Goal: Task Accomplishment & Management: Complete application form

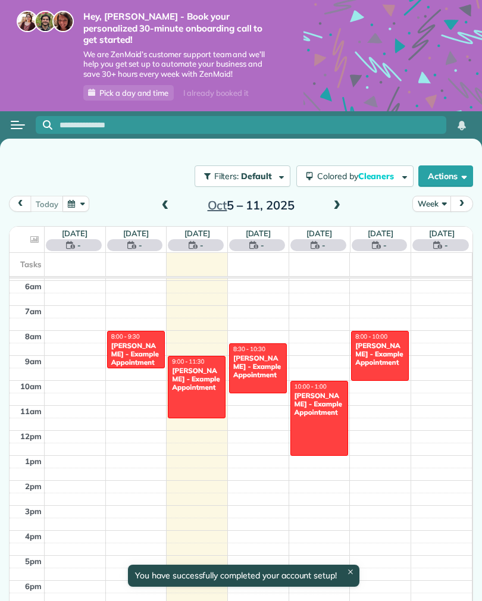
scroll to position [148, 0]
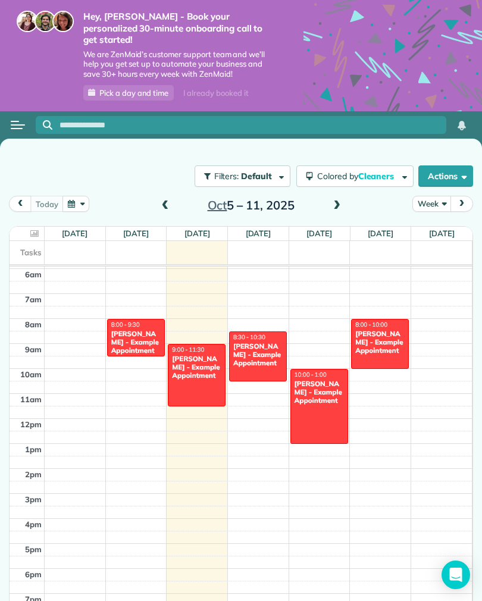
click at [375, 171] on span "Cleaners" at bounding box center [378, 176] width 38 height 11
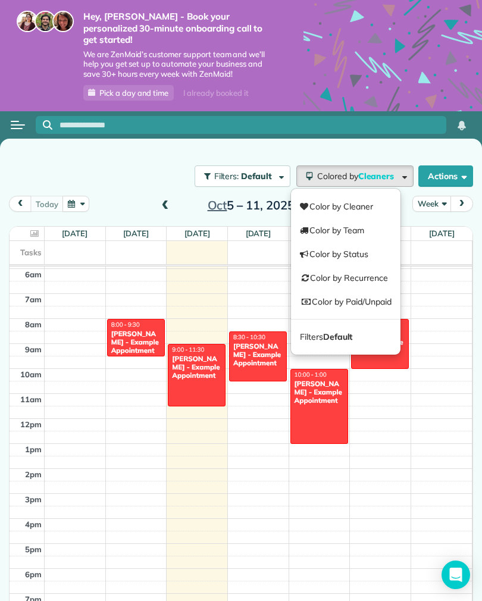
click at [381, 267] on link "Color by Recurrence" at bounding box center [346, 278] width 110 height 24
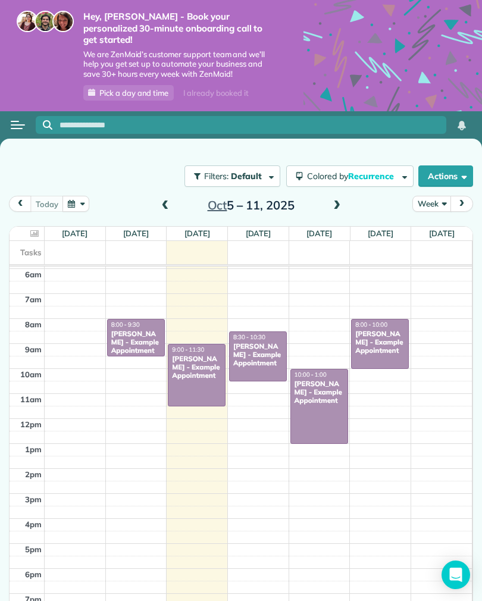
click at [144, 88] on span "Pick a day and time" at bounding box center [133, 93] width 69 height 10
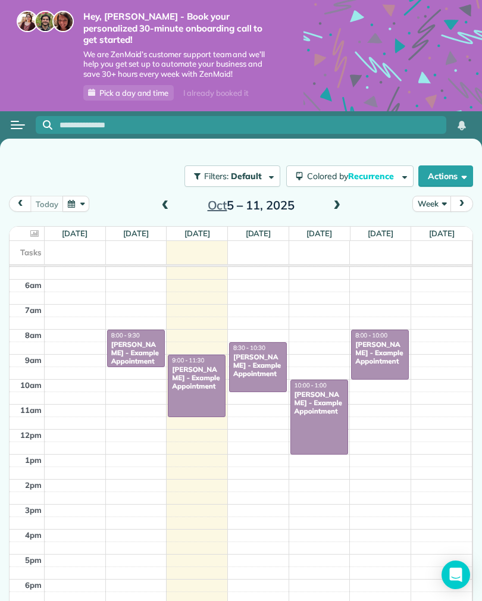
scroll to position [137, 0]
click at [253, 170] on button "Filters: Default" at bounding box center [233, 176] width 96 height 21
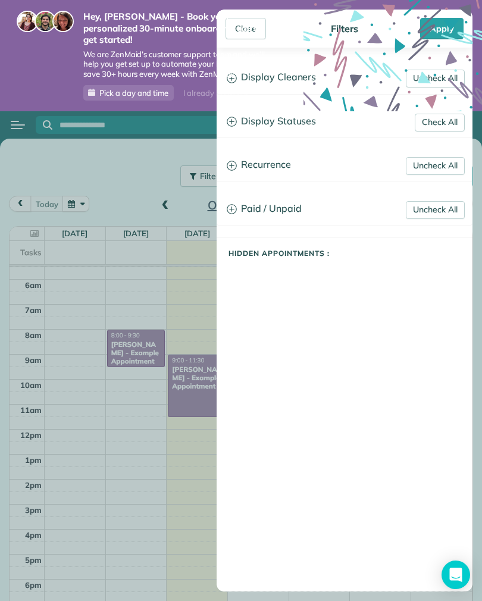
click at [171, 133] on div "Close Filters Apply Uncheck All Display Cleaners Jessica Morrison No Cleaners A…" at bounding box center [241, 300] width 482 height 601
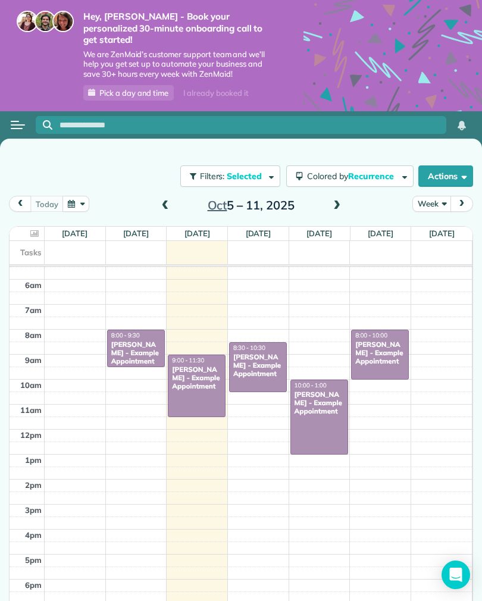
click at [18, 119] on button "Open menu" at bounding box center [18, 125] width 14 height 13
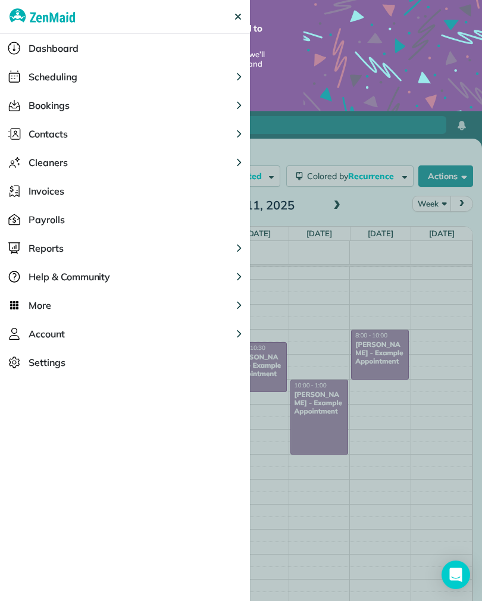
click at [119, 135] on button "Contacts" at bounding box center [125, 134] width 250 height 29
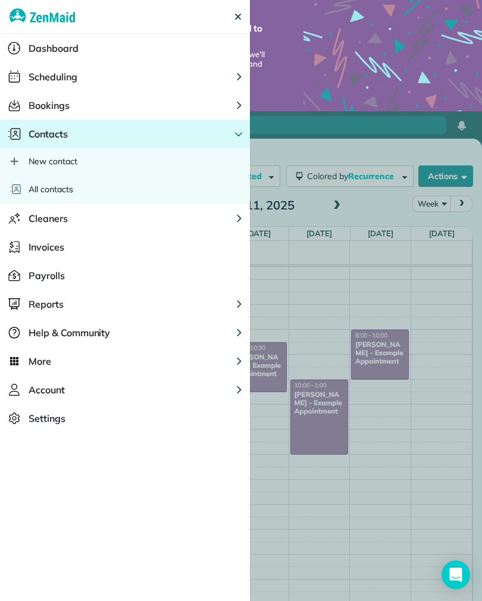
click at [112, 158] on div "New contact" at bounding box center [125, 161] width 250 height 26
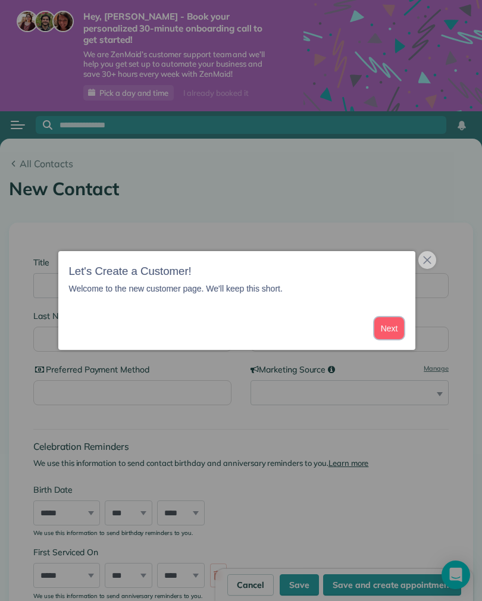
click at [388, 338] on button "Next" at bounding box center [390, 328] width 30 height 22
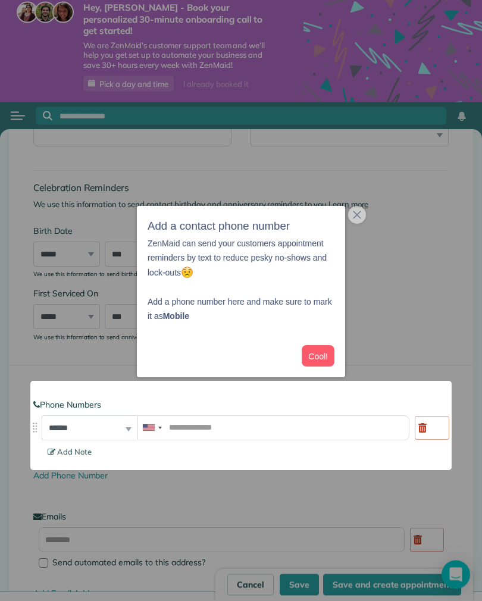
scroll to position [10, 0]
click at [327, 351] on button "Cool!" at bounding box center [318, 356] width 33 height 22
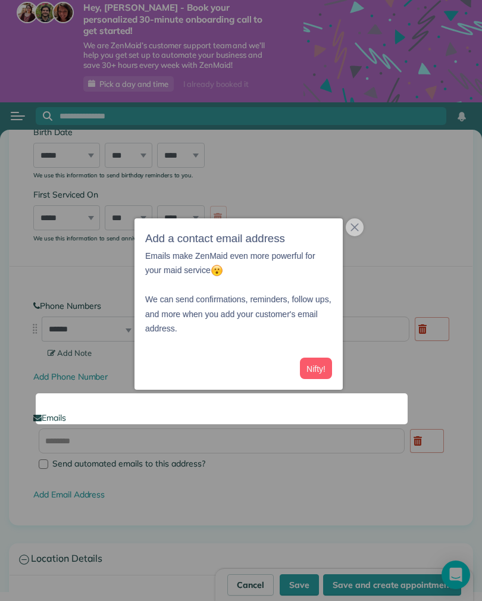
scroll to position [349, 0]
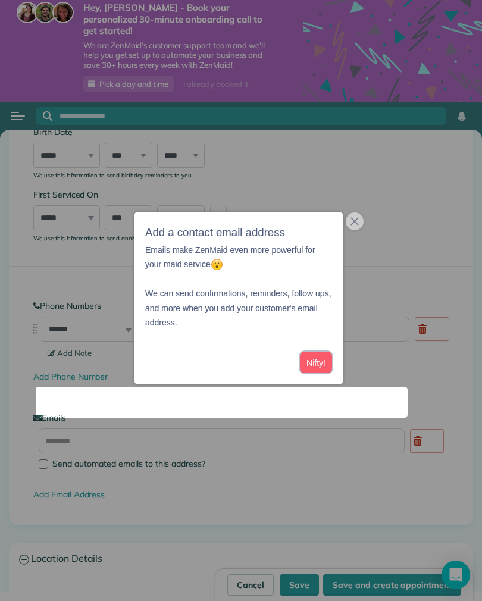
click at [319, 359] on button "Nifty!" at bounding box center [316, 363] width 32 height 22
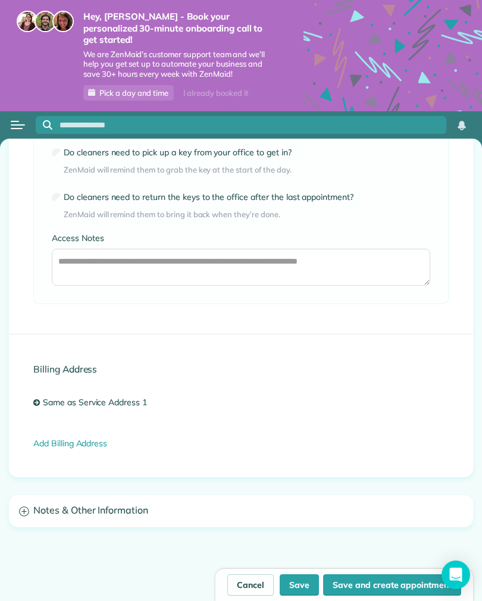
scroll to position [0, 0]
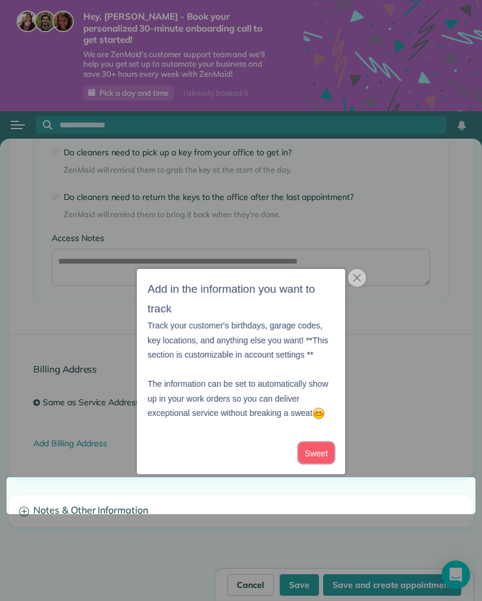
click at [323, 442] on button "Sweet" at bounding box center [316, 453] width 36 height 22
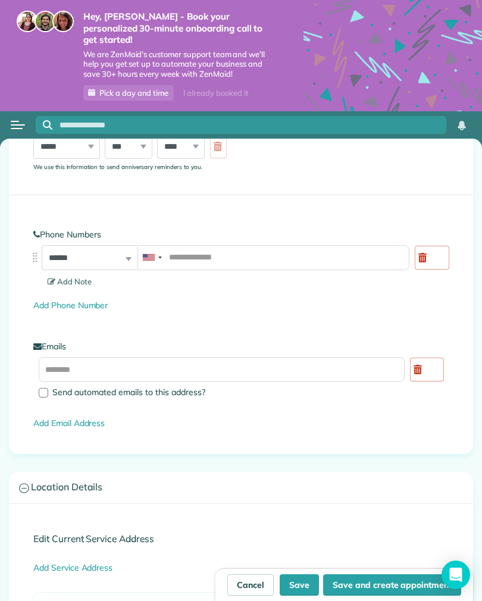
scroll to position [430, 0]
click at [254, 594] on link "Cancel" at bounding box center [250, 585] width 46 height 21
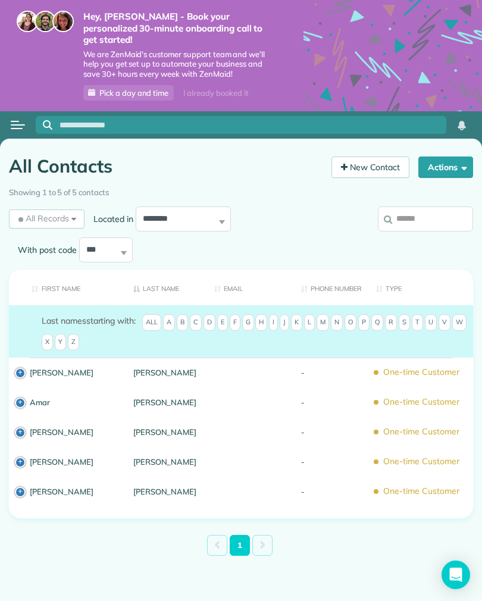
click at [24, 119] on button "Open menu" at bounding box center [18, 125] width 14 height 13
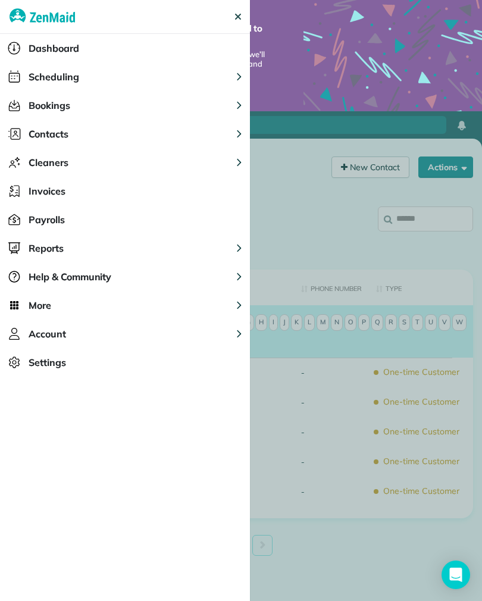
click at [116, 196] on div "Invoices" at bounding box center [125, 191] width 250 height 29
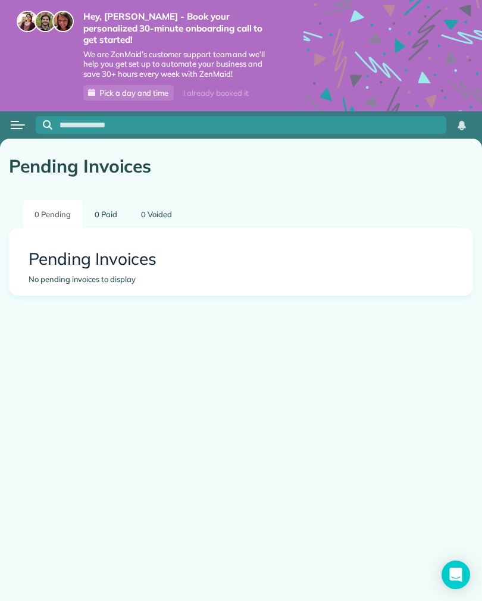
click at [461, 575] on icon "Open Intercom Messenger" at bounding box center [456, 575] width 13 height 14
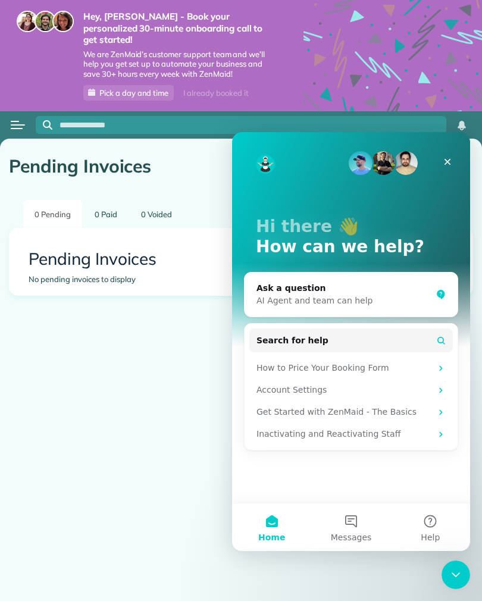
click at [117, 294] on div "0 Pending 0 Paid 0 Voided Pending Invoices No pending invoices to display" at bounding box center [241, 257] width 482 height 114
click at [116, 348] on div "Pending Invoices 0 Pending 0 Paid 0 Voided Pending Invoices No pending invoices…" at bounding box center [241, 262] width 482 height 247
click at [117, 208] on link "0 Paid" at bounding box center [105, 214] width 45 height 28
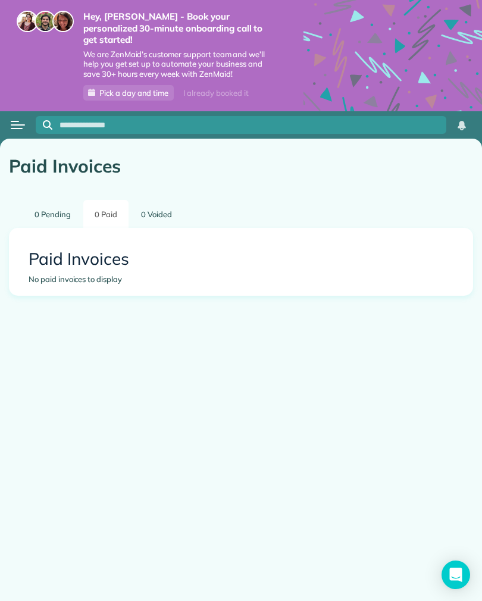
click at [23, 119] on button "Open menu" at bounding box center [18, 125] width 14 height 13
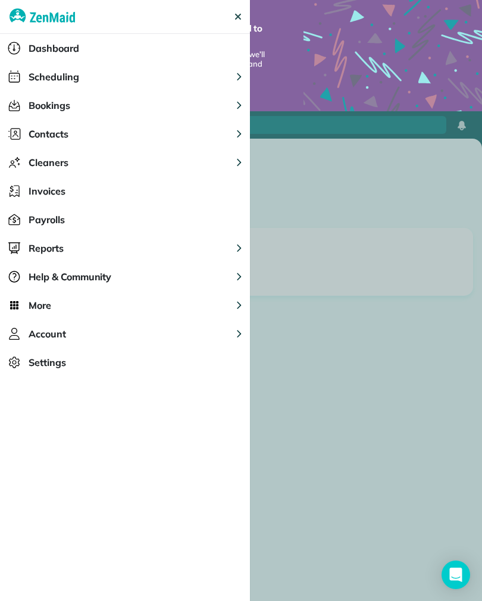
click at [107, 304] on button "More" at bounding box center [125, 305] width 250 height 29
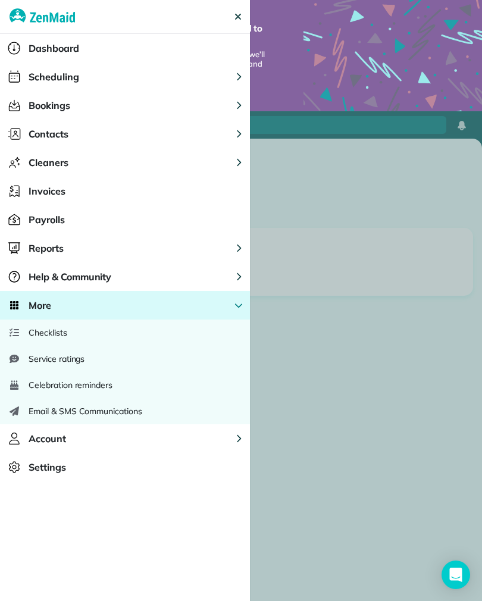
click at [139, 414] on span "Email & SMS Communications" at bounding box center [86, 412] width 114 height 12
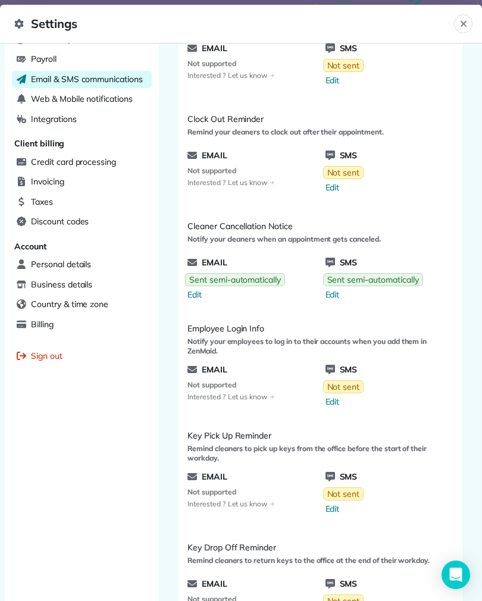
scroll to position [304, 0]
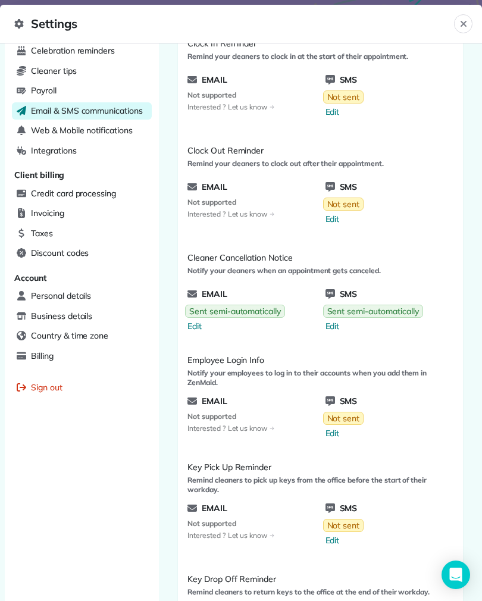
click at [116, 125] on span "Web & Mobile notifications" at bounding box center [82, 130] width 102 height 12
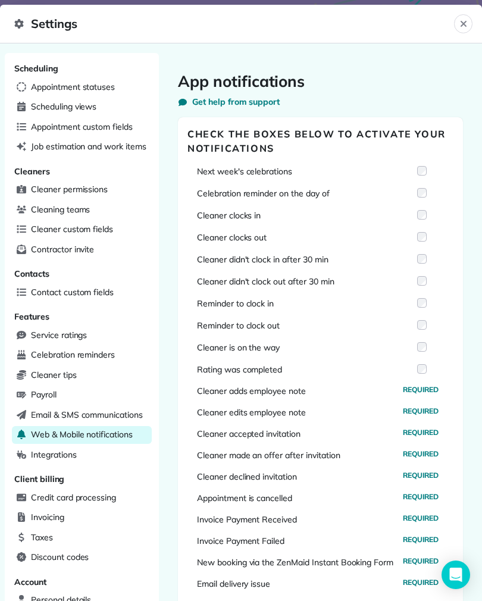
click at [466, 20] on icon "Close" at bounding box center [464, 24] width 10 height 10
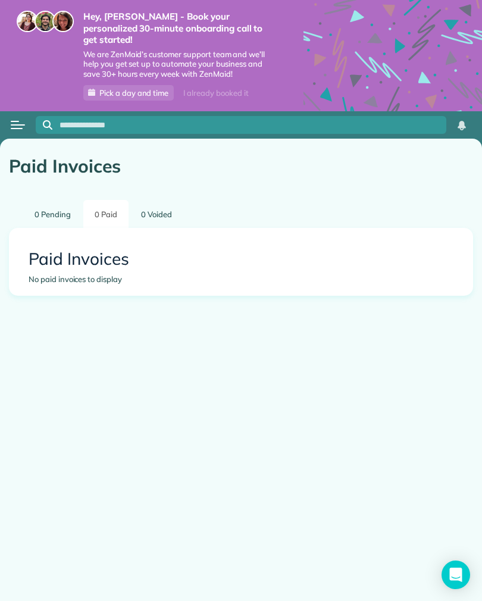
click at [24, 124] on div "Open menu" at bounding box center [18, 124] width 14 height 1
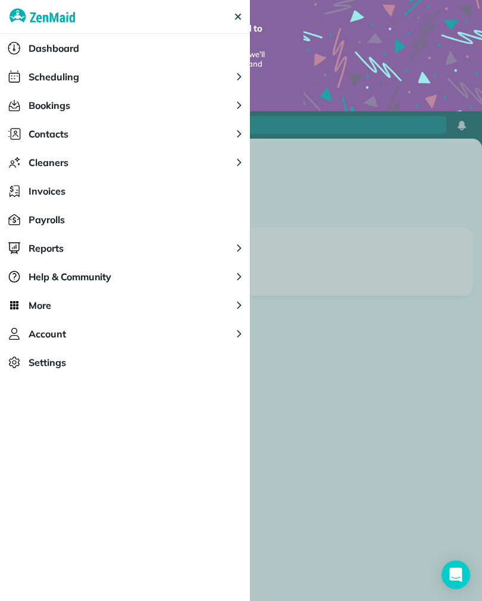
click at [118, 342] on button "Account" at bounding box center [125, 334] width 250 height 29
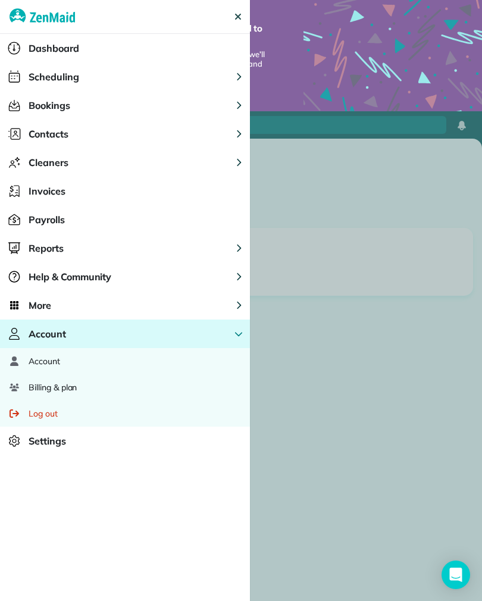
click at [116, 440] on div "Settings" at bounding box center [125, 441] width 250 height 29
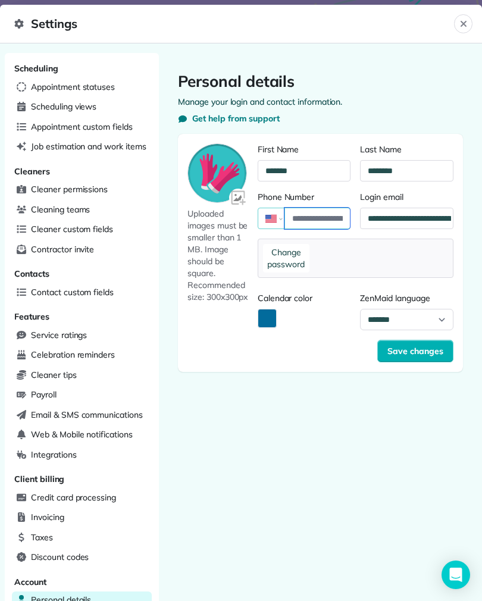
click at [320, 215] on input "Phone Number" at bounding box center [318, 218] width 66 height 21
type input "**********"
click at [432, 352] on span "Save changes" at bounding box center [416, 351] width 56 height 12
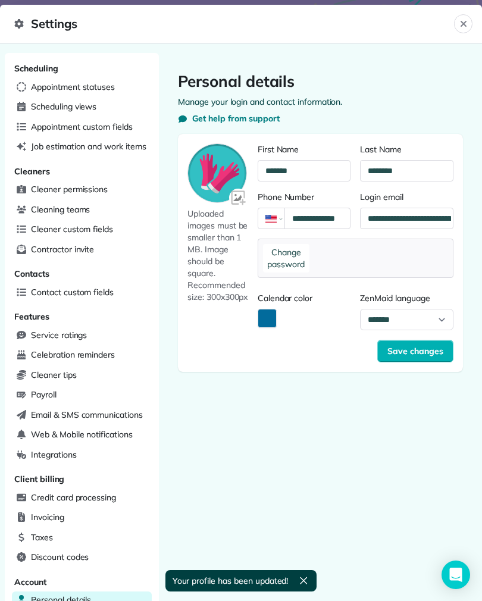
click at [246, 201] on img at bounding box center [239, 199] width 20 height 20
click at [0, 0] on input "file" at bounding box center [0, 0] width 0 height 0
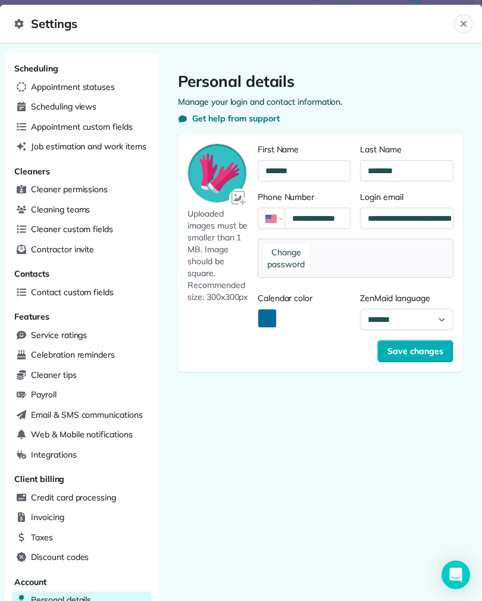
click at [240, 201] on img at bounding box center [239, 199] width 20 height 20
click at [0, 0] on input "file" at bounding box center [0, 0] width 0 height 0
click at [48, 84] on span "Appointment statuses" at bounding box center [73, 87] width 84 height 12
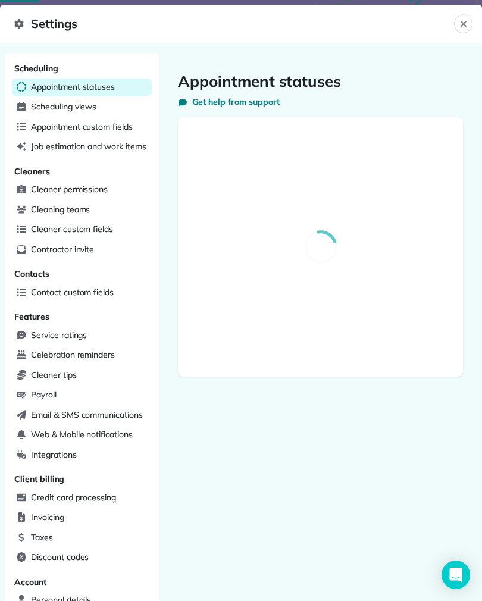
click at [460, 23] on icon "Close" at bounding box center [464, 24] width 10 height 10
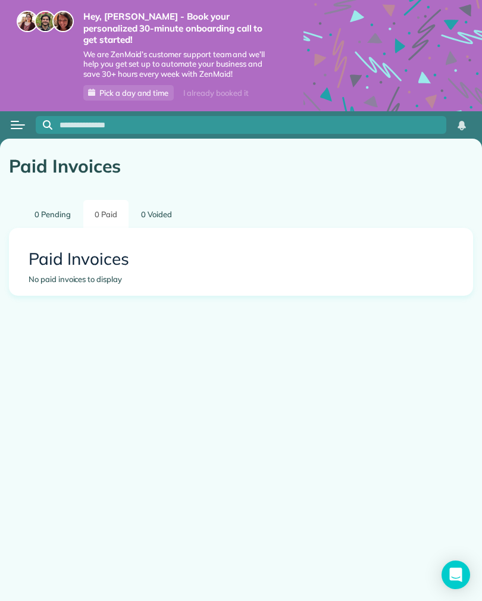
click at [366, 121] on input "text" at bounding box center [253, 125] width 387 height 9
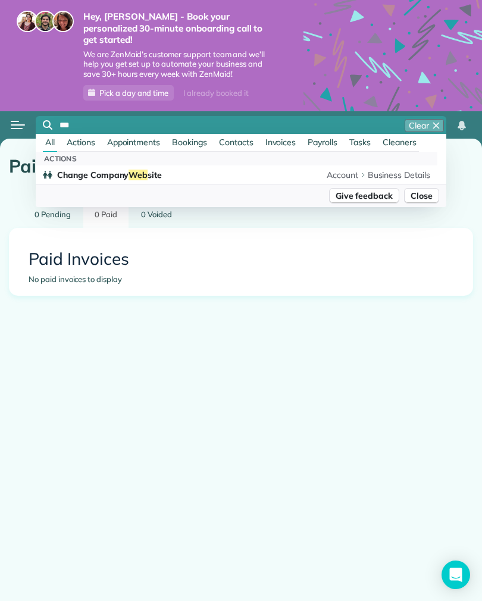
type input "***"
click at [84, 170] on span "Change Company Web site" at bounding box center [109, 175] width 105 height 11
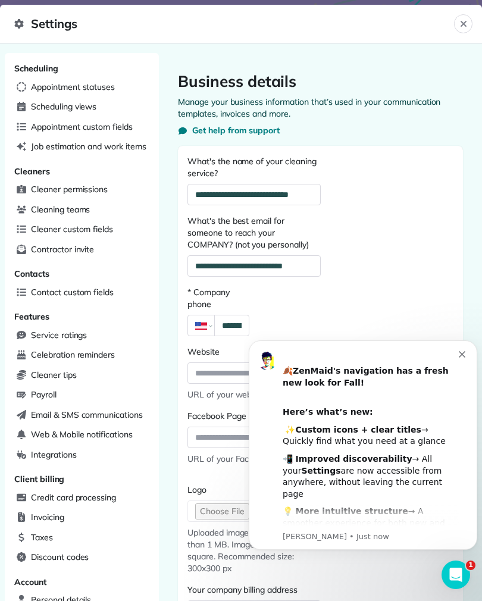
click at [473, 353] on div "﻿ 🍂 ZenMaid's navigation has a fresh new look for Fall! ​ Here’s what’s new: ﻿ …" at bounding box center [363, 446] width 229 height 210
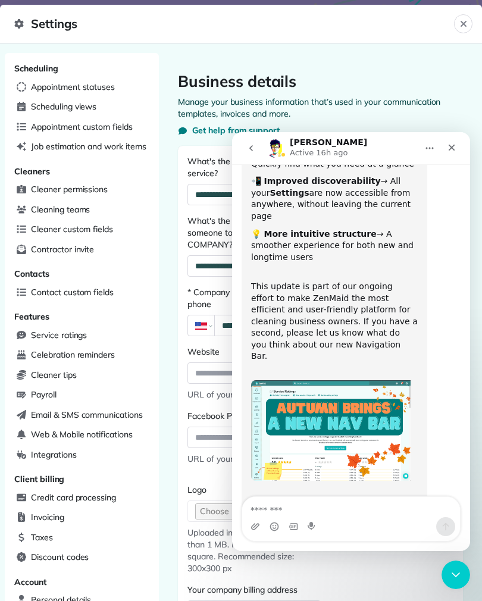
scroll to position [164, 0]
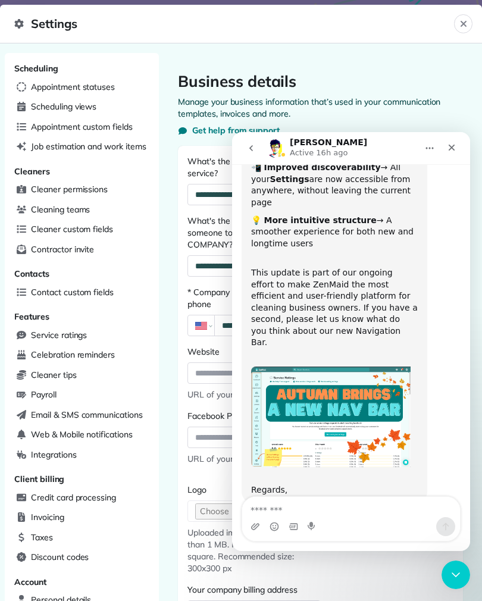
click at [452, 152] on div "Close" at bounding box center [451, 147] width 21 height 21
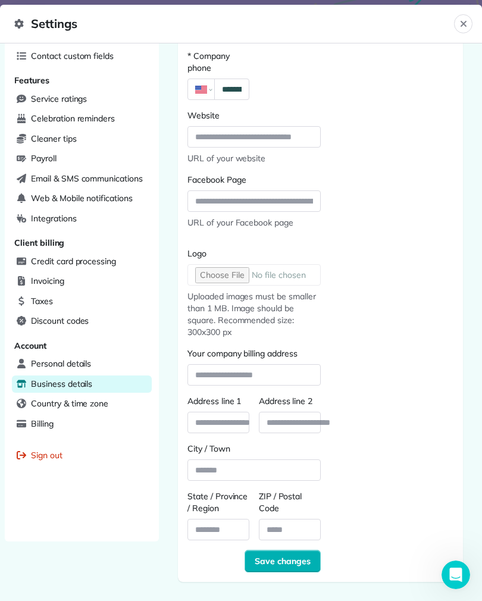
scroll to position [236, 0]
click at [295, 377] on input "Your company billing address" at bounding box center [254, 374] width 132 height 21
click at [382, 328] on div "**********" at bounding box center [320, 245] width 285 height 673
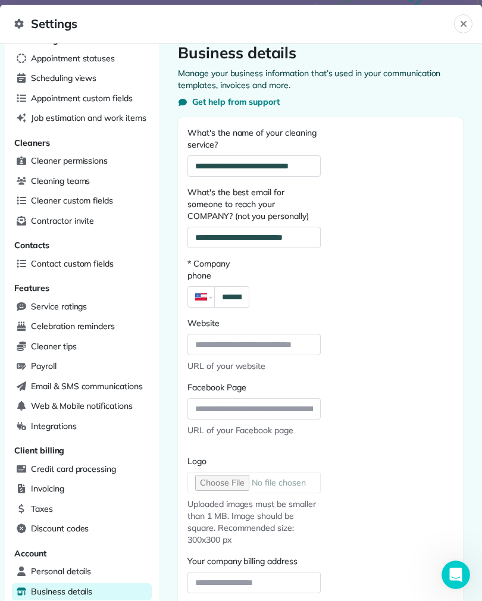
scroll to position [28, 0]
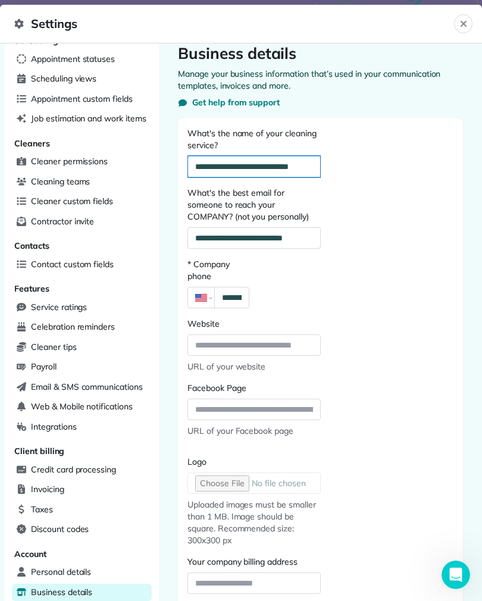
click at [289, 159] on input "**********" at bounding box center [254, 166] width 132 height 21
click at [298, 167] on input "**********" at bounding box center [254, 166] width 132 height 21
click at [296, 169] on input "**********" at bounding box center [254, 166] width 132 height 21
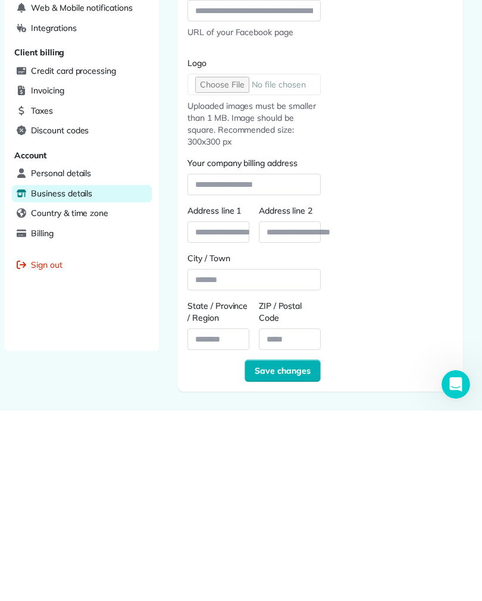
scroll to position [18, 0]
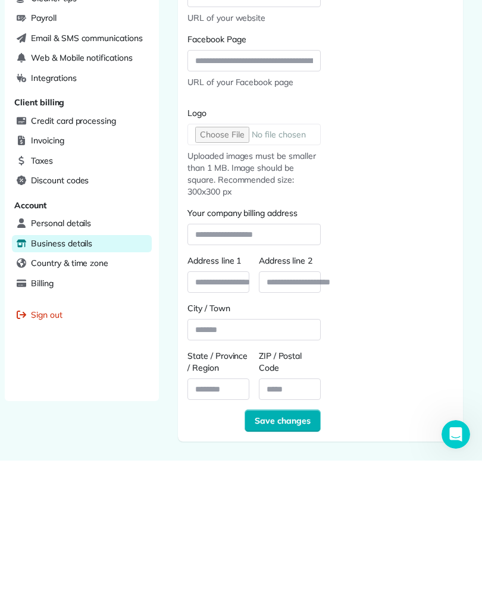
type input "**********"
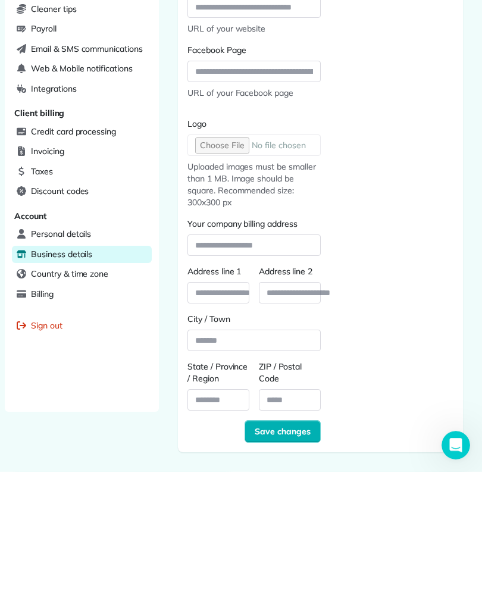
click at [303, 556] on span "Save changes" at bounding box center [283, 562] width 56 height 12
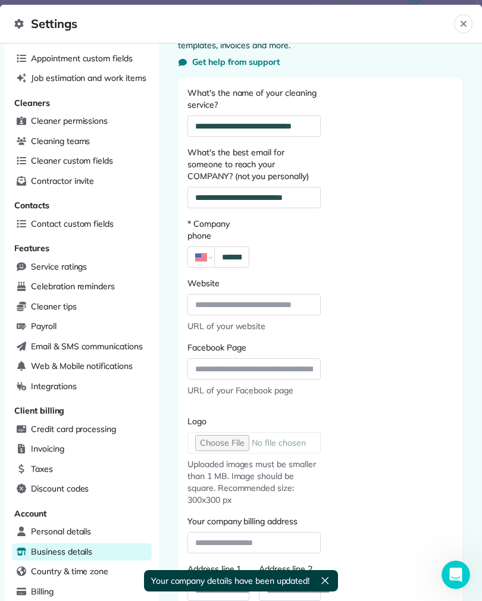
click at [460, 29] on button "Close" at bounding box center [463, 23] width 18 height 19
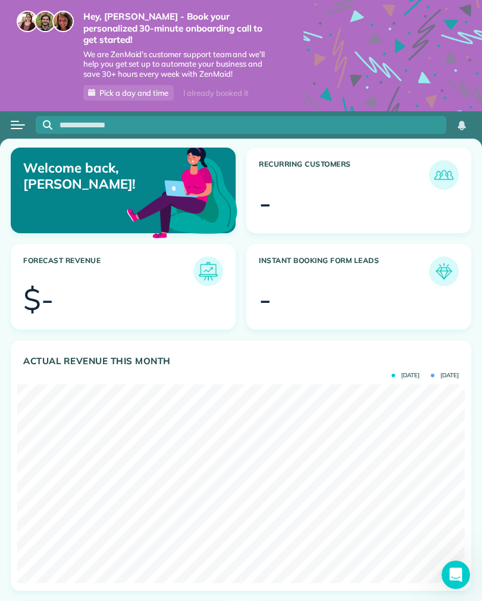
click at [15, 128] on div "Open menu" at bounding box center [17, 128] width 12 height 1
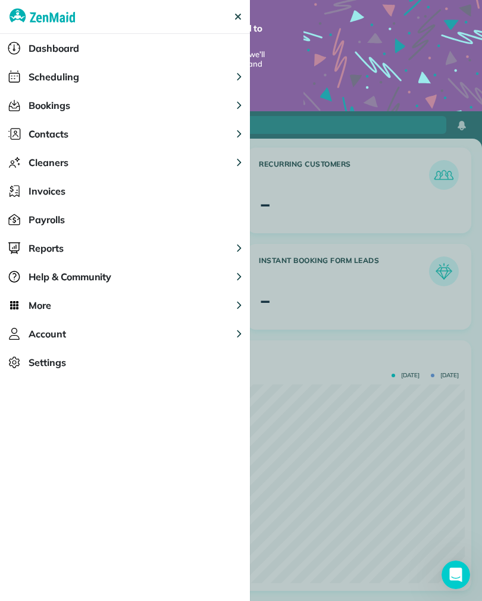
click at [56, 57] on div "Dashboard" at bounding box center [125, 48] width 250 height 29
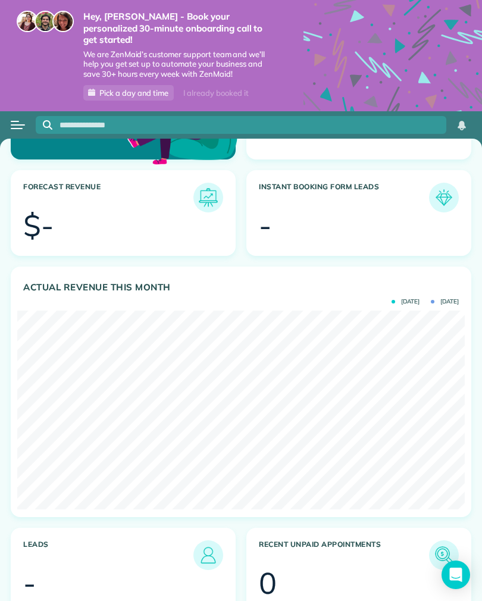
scroll to position [85, 0]
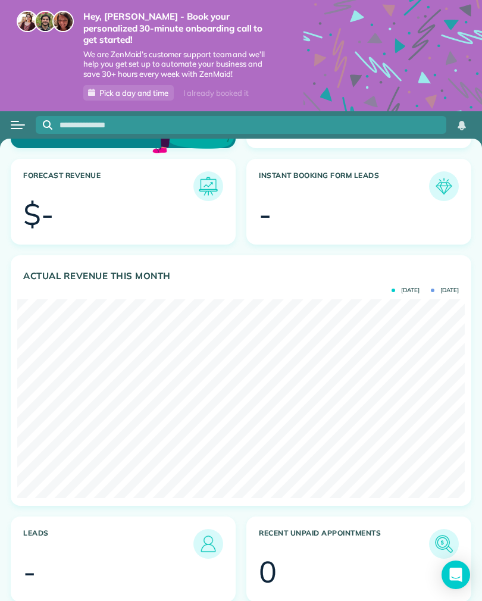
click at [353, 201] on div at bounding box center [367, 216] width 183 height 30
click at [444, 174] on img at bounding box center [444, 186] width 24 height 24
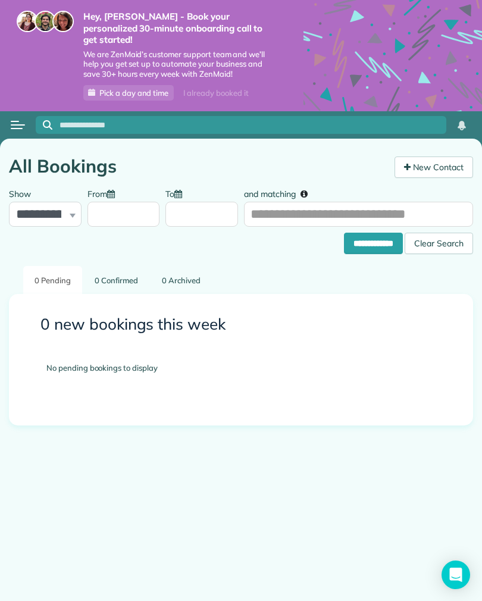
click at [15, 124] on div "Open menu" at bounding box center [18, 124] width 14 height 1
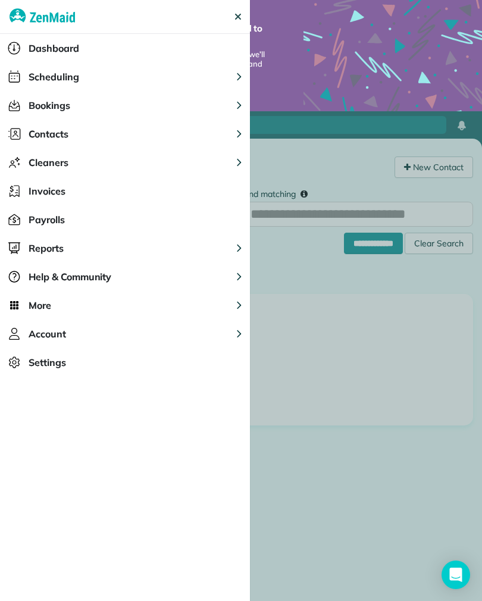
click at [232, 280] on button "Help & Community" at bounding box center [125, 277] width 250 height 29
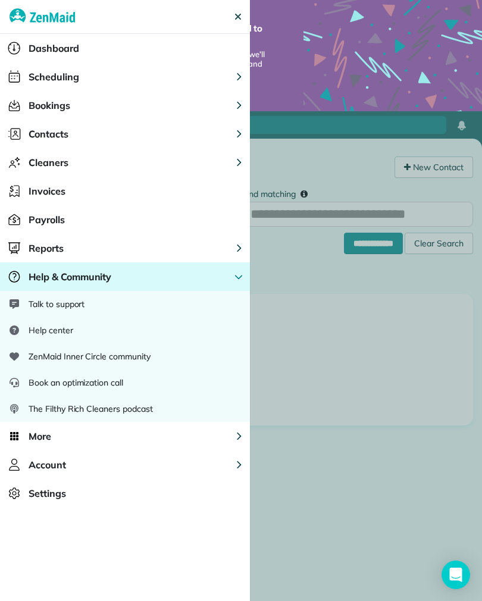
click at [190, 389] on div "Book an optimization call" at bounding box center [125, 383] width 250 height 26
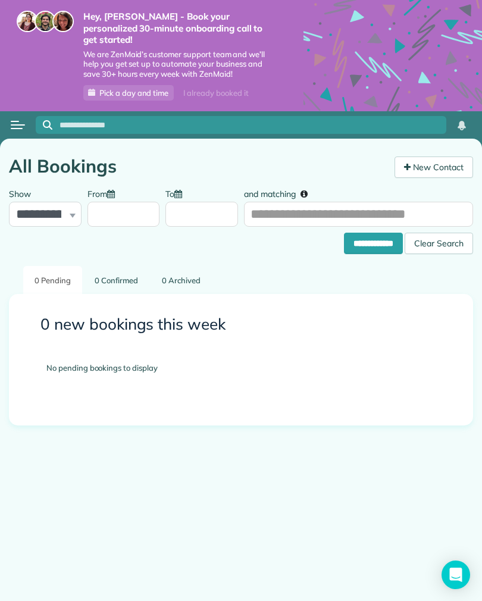
click at [17, 119] on button "Open menu" at bounding box center [18, 125] width 14 height 13
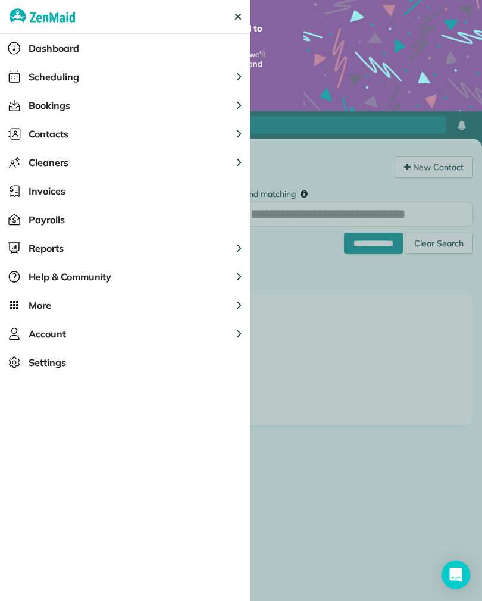
click at [238, 303] on icon "Main" at bounding box center [239, 305] width 8 height 8
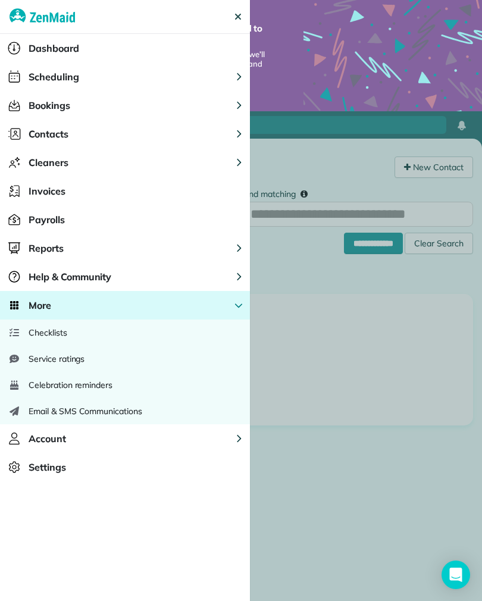
click at [231, 438] on button "Account" at bounding box center [125, 439] width 250 height 29
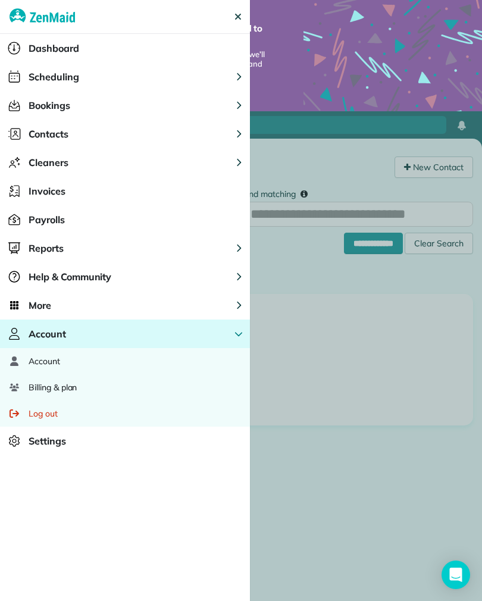
click at [163, 358] on div "Account" at bounding box center [125, 361] width 250 height 26
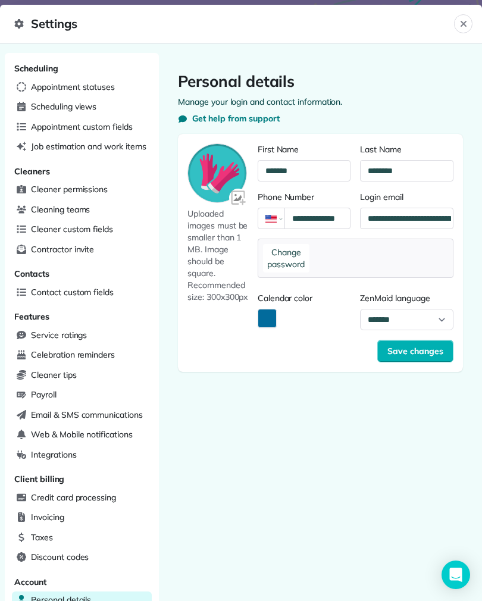
click at [124, 289] on div "Contact custom fields" at bounding box center [82, 293] width 140 height 18
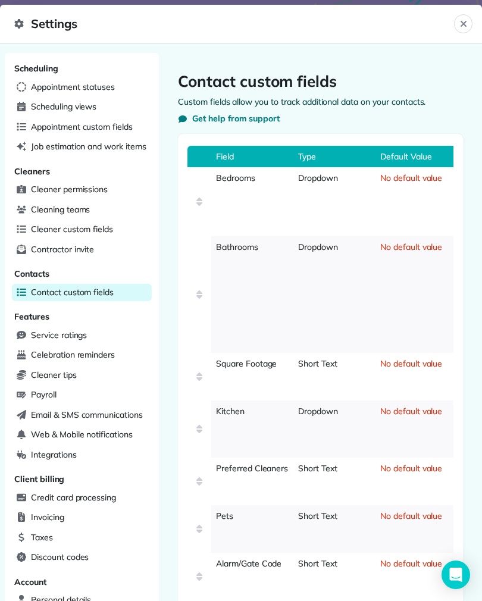
click at [120, 229] on div "Cleaner custom fields" at bounding box center [82, 230] width 140 height 18
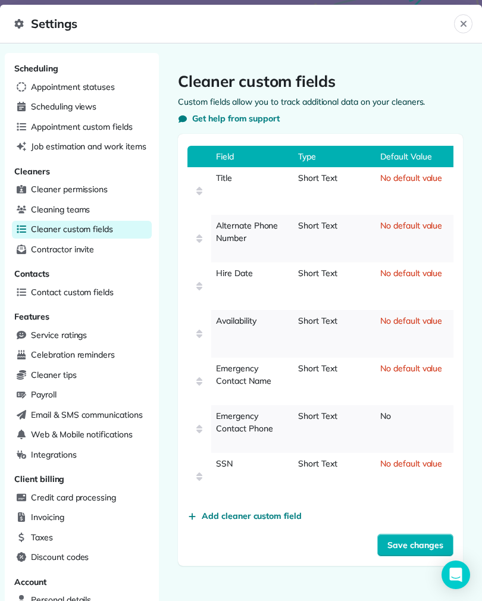
click at [475, 20] on header "Settings Close" at bounding box center [241, 24] width 482 height 39
click at [463, 26] on icon "Close" at bounding box center [464, 24] width 10 height 10
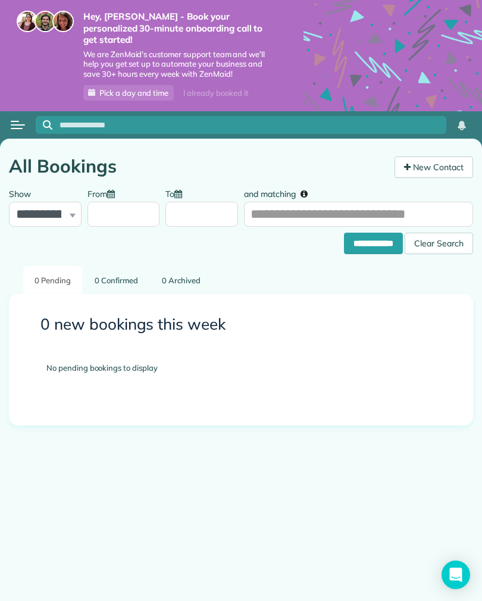
click at [10, 116] on div at bounding box center [18, 125] width 36 height 26
click at [15, 119] on button "Open menu" at bounding box center [18, 125] width 14 height 13
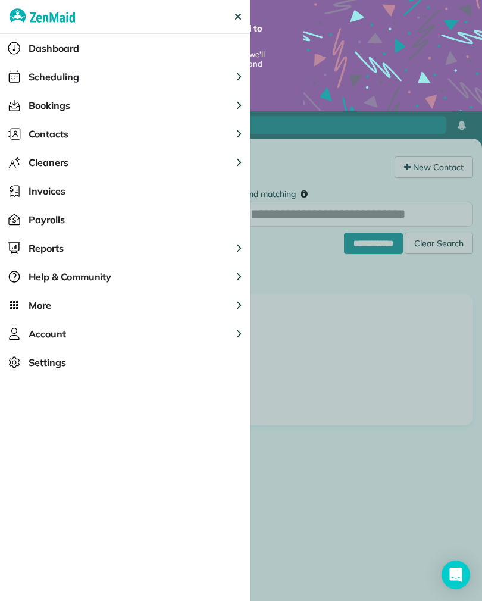
click at [152, 78] on button "Scheduling" at bounding box center [125, 77] width 250 height 29
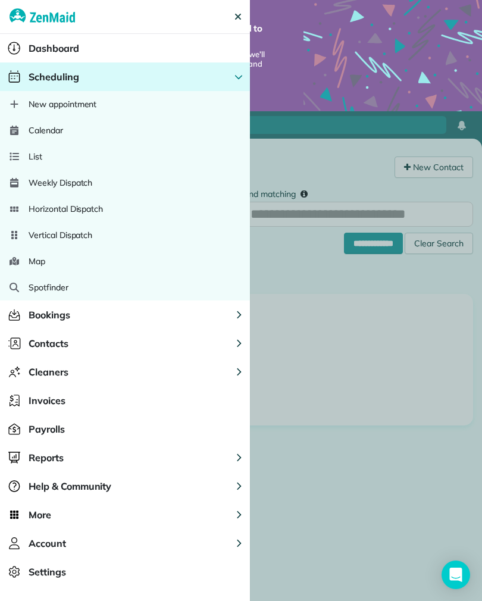
click at [130, 314] on button "Bookings" at bounding box center [125, 315] width 250 height 29
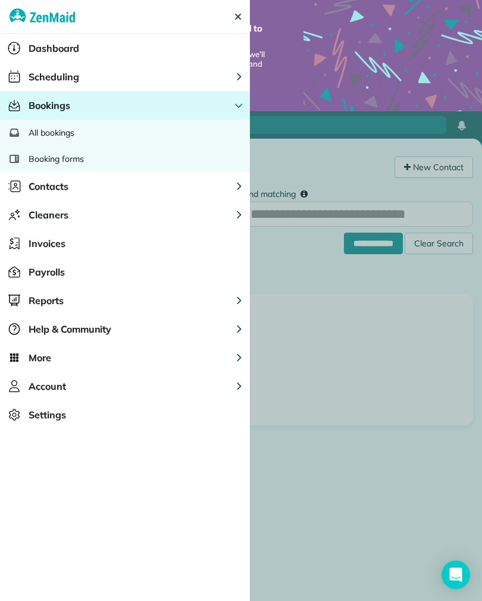
click at [123, 304] on button "Reports" at bounding box center [125, 300] width 250 height 29
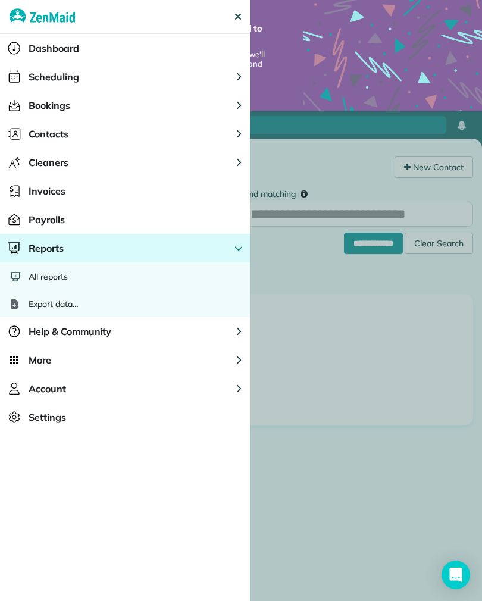
click at [149, 341] on button "Help & Community" at bounding box center [125, 331] width 250 height 29
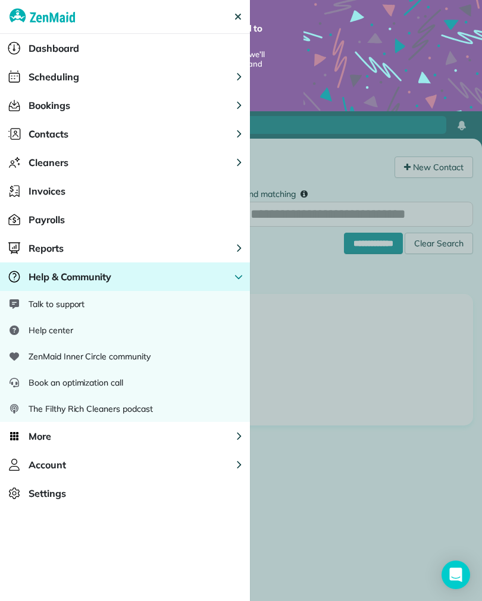
click at [242, 432] on button "More" at bounding box center [125, 436] width 250 height 29
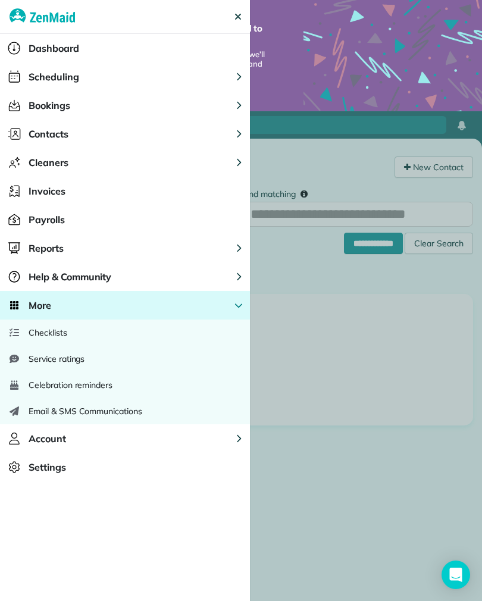
click at [180, 327] on div "Checklists" at bounding box center [125, 333] width 250 height 26
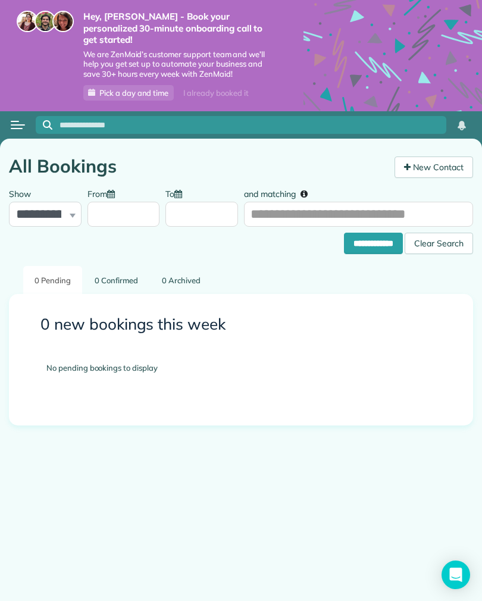
click at [18, 119] on button "Open menu" at bounding box center [18, 125] width 14 height 13
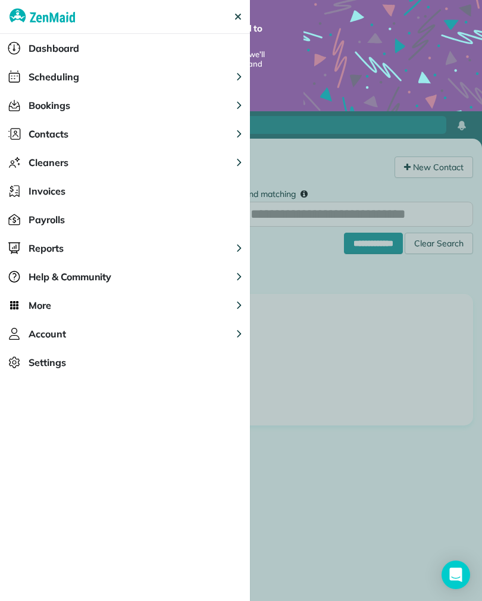
click at [135, 303] on button "More" at bounding box center [125, 305] width 250 height 29
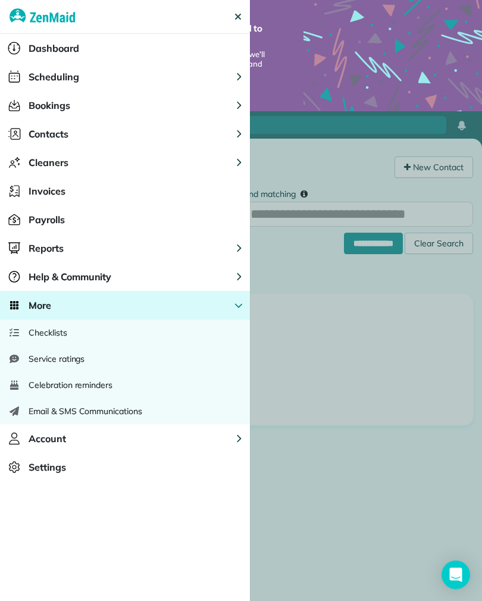
click at [40, 336] on span "Checklists" at bounding box center [48, 333] width 39 height 12
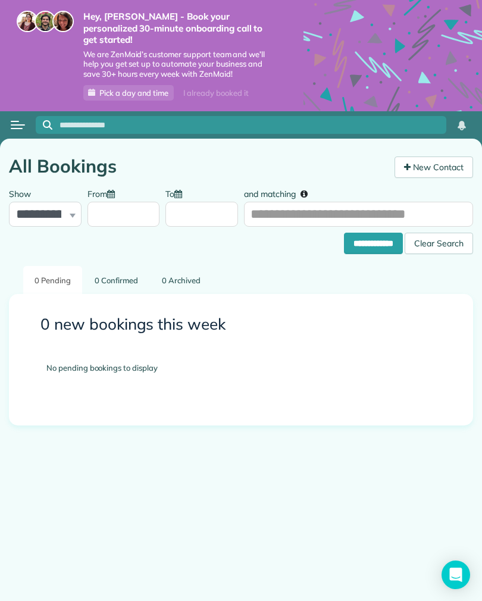
click at [11, 119] on button "Open menu" at bounding box center [18, 125] width 14 height 13
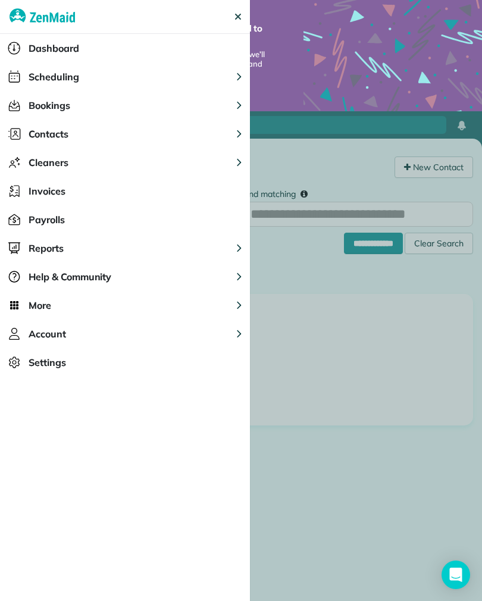
click at [120, 45] on div "Dashboard" at bounding box center [125, 48] width 250 height 29
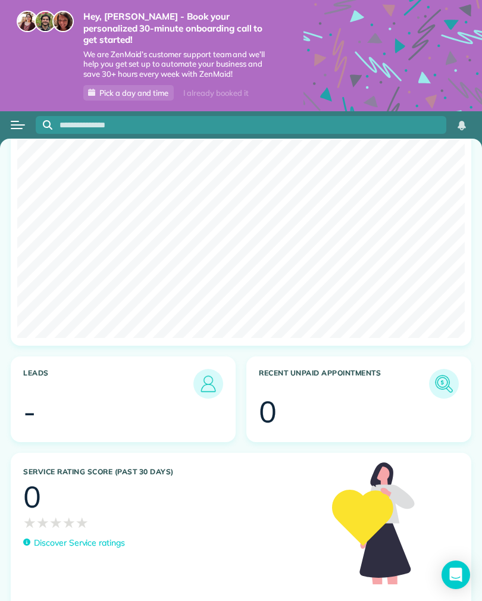
scroll to position [244, 0]
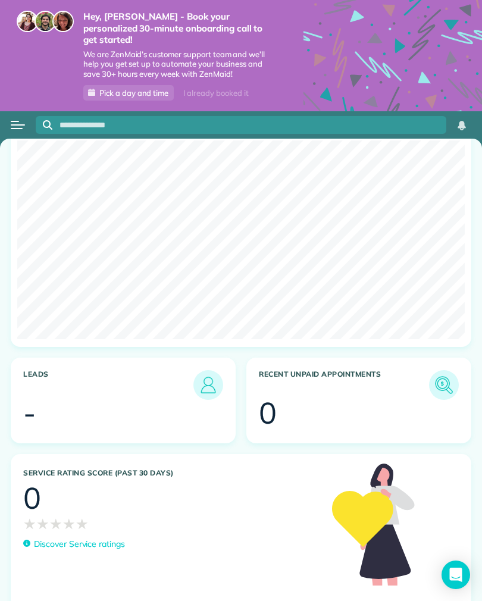
click at [229, 86] on div "I already booked it" at bounding box center [215, 93] width 79 height 15
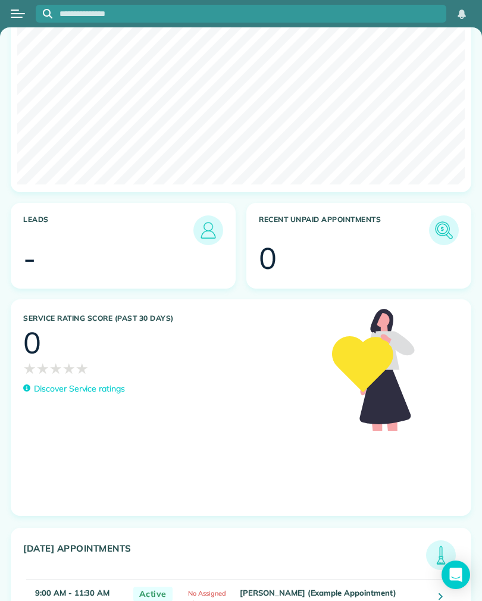
scroll to position [287, 0]
click at [463, 571] on icon "Open Intercom Messenger" at bounding box center [456, 575] width 14 height 14
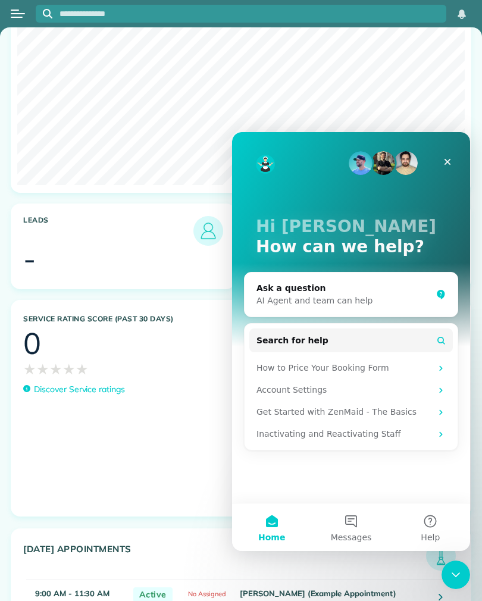
scroll to position [0, 0]
click at [438, 526] on button "Help" at bounding box center [430, 528] width 79 height 48
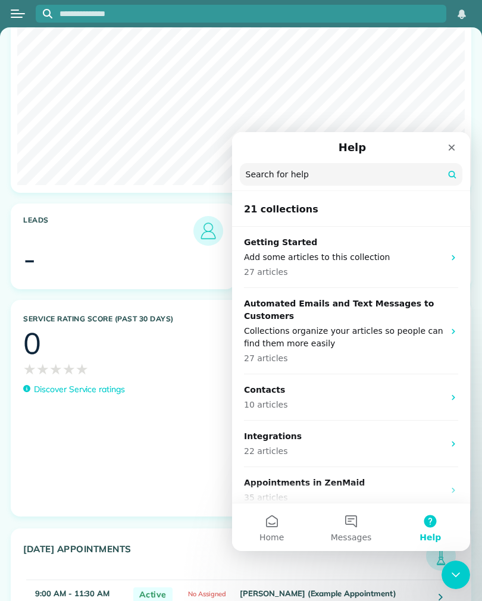
click at [459, 142] on div "Close" at bounding box center [451, 147] width 21 height 21
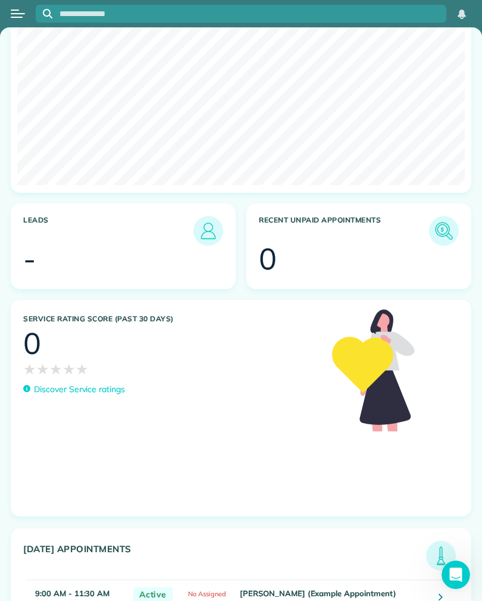
click at [11, 20] on div at bounding box center [18, 14] width 36 height 26
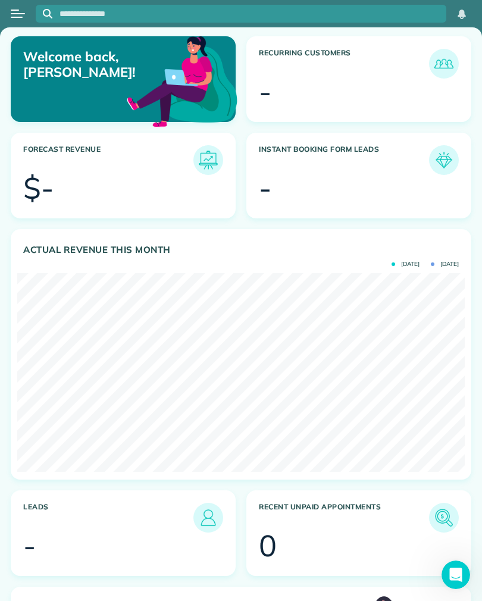
click at [18, 15] on button "Open menu" at bounding box center [18, 13] width 14 height 13
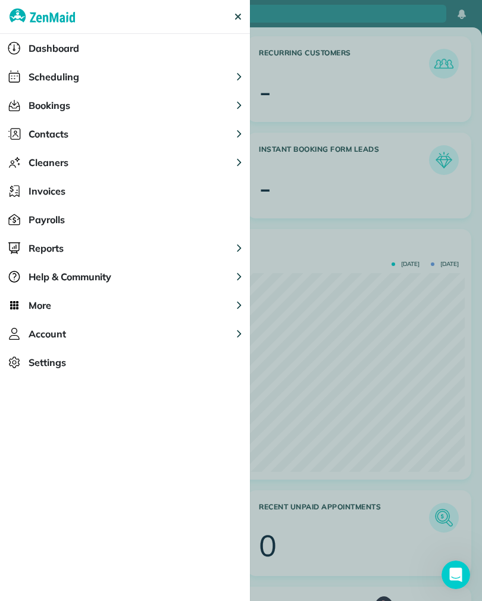
click at [158, 133] on button "Contacts" at bounding box center [125, 134] width 250 height 29
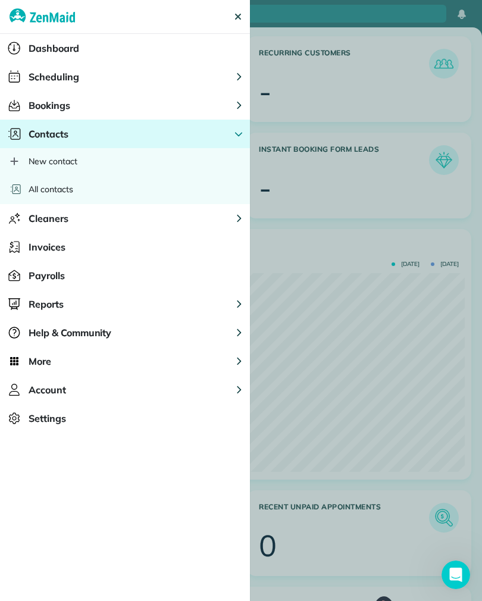
click at [151, 166] on div "New contact" at bounding box center [125, 161] width 250 height 26
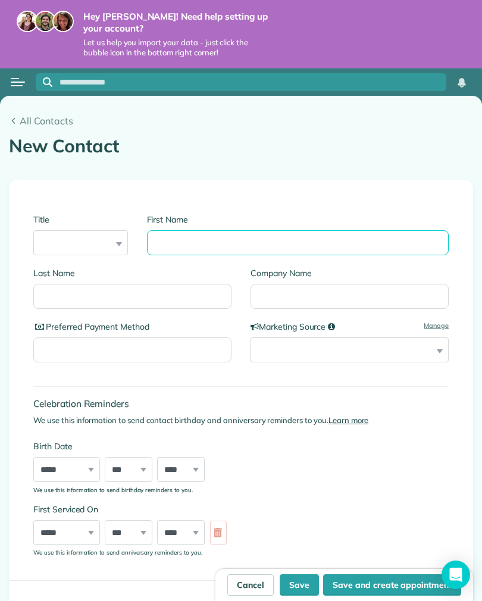
click at [396, 240] on input "First Name" at bounding box center [298, 242] width 303 height 25
type input "******"
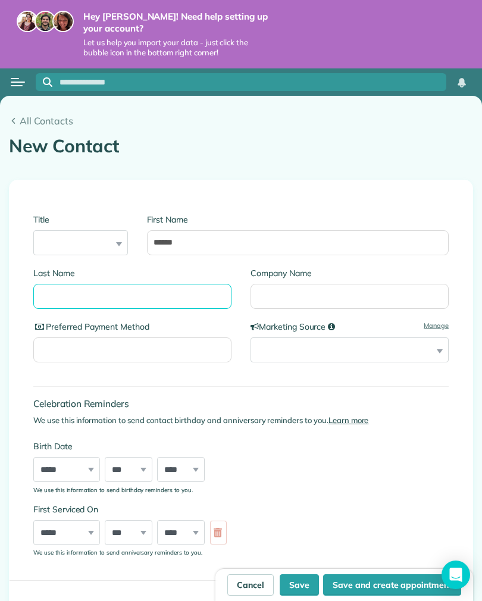
click at [76, 289] on input "Last Name" at bounding box center [132, 296] width 198 height 25
type input "*****"
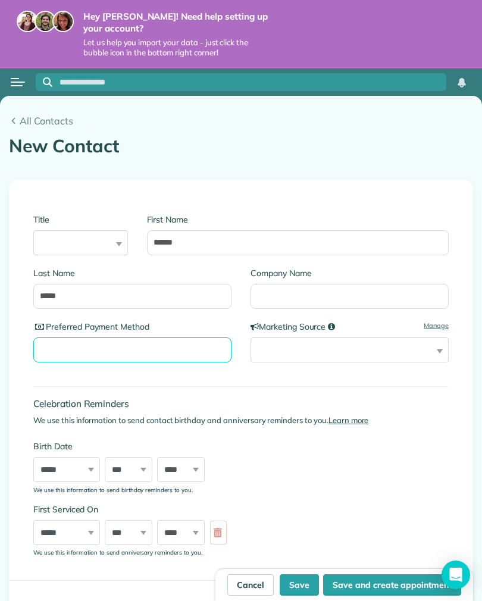
click at [182, 350] on input "Preferred Payment Method" at bounding box center [132, 350] width 198 height 25
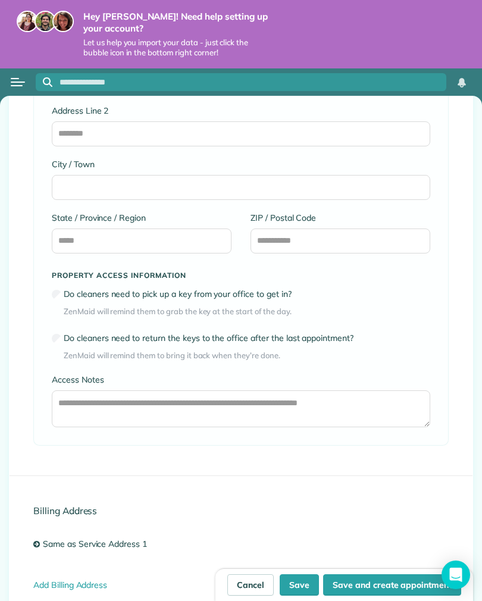
scroll to position [983, 0]
click at [244, 289] on label "Do cleaners need to pick up a key from your office to get in?" at bounding box center [247, 295] width 367 height 12
click at [248, 293] on label "Do cleaners need to pick up a key from your office to get in?" at bounding box center [247, 295] width 367 height 12
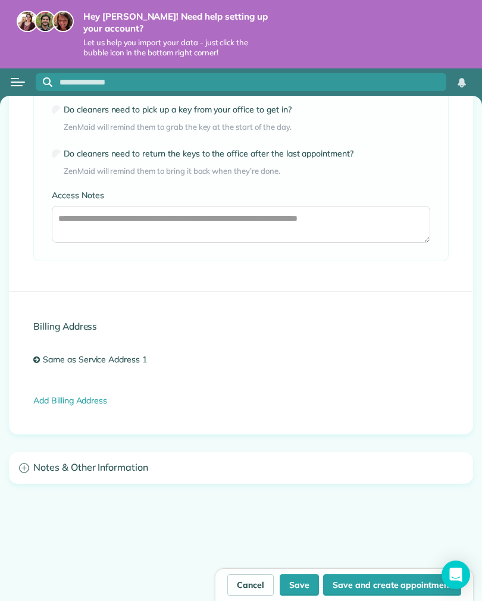
scroll to position [1168, 0]
click at [247, 464] on h3 "Notes & Other Information" at bounding box center [241, 468] width 463 height 30
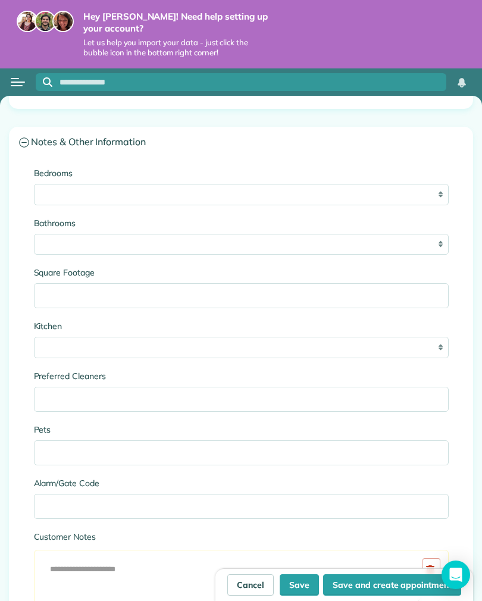
scroll to position [1491, 0]
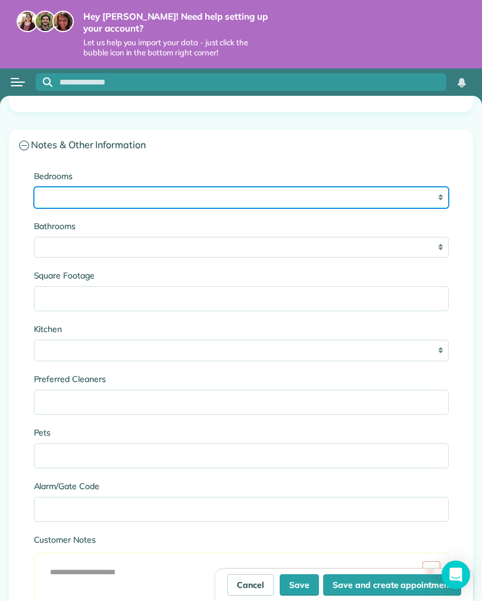
click at [440, 189] on select "* * * * **" at bounding box center [241, 197] width 415 height 21
select select "*"
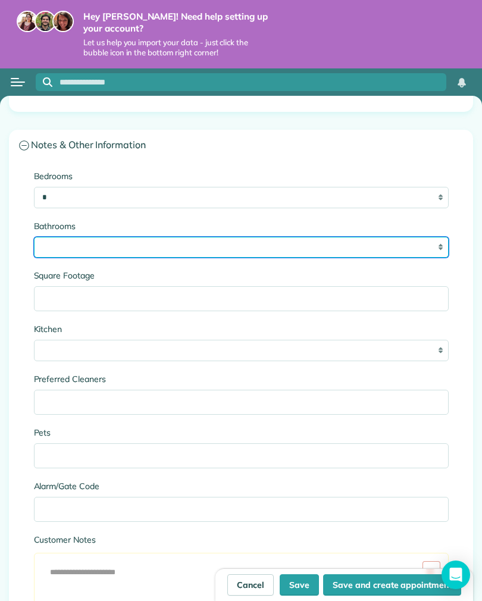
click at [433, 237] on select "* *** * *** * *** * *** **" at bounding box center [241, 247] width 415 height 21
select select "***"
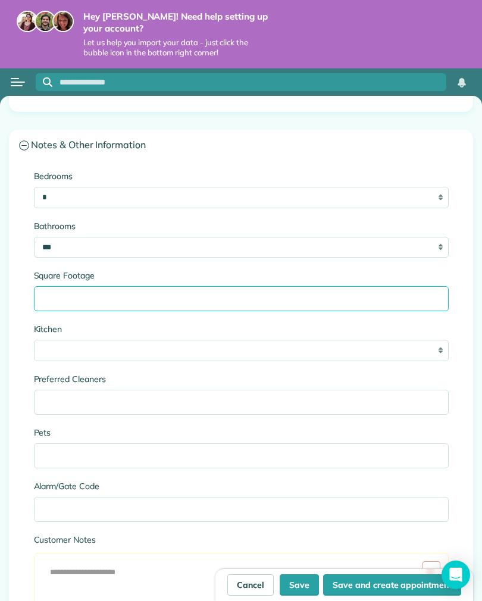
click at [425, 296] on input "Square Footage" at bounding box center [241, 298] width 415 height 25
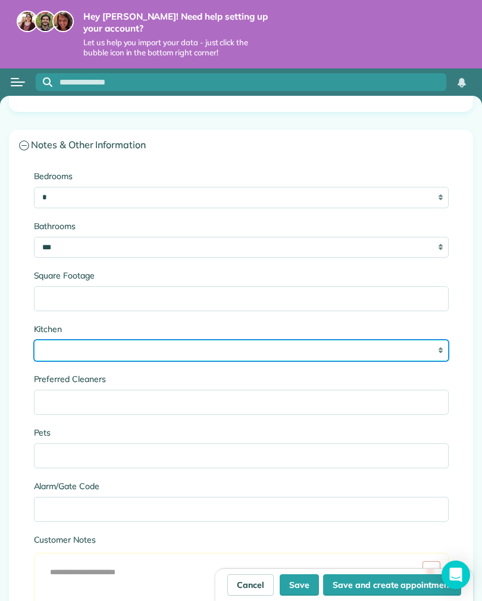
click at [409, 352] on select "* * * *" at bounding box center [241, 350] width 415 height 21
select select "*"
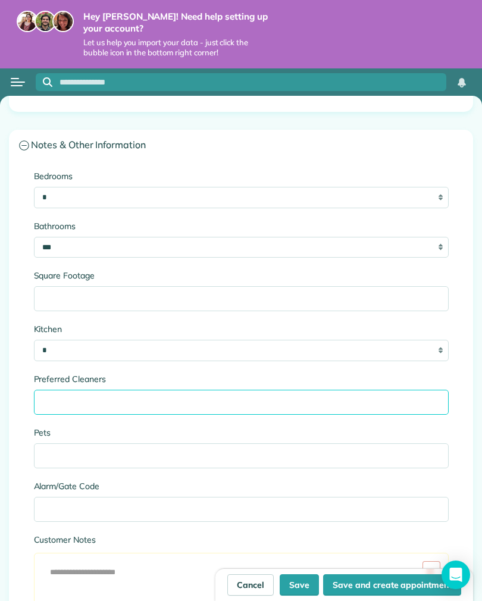
click at [312, 412] on input "Preferred Cleaners" at bounding box center [241, 402] width 415 height 25
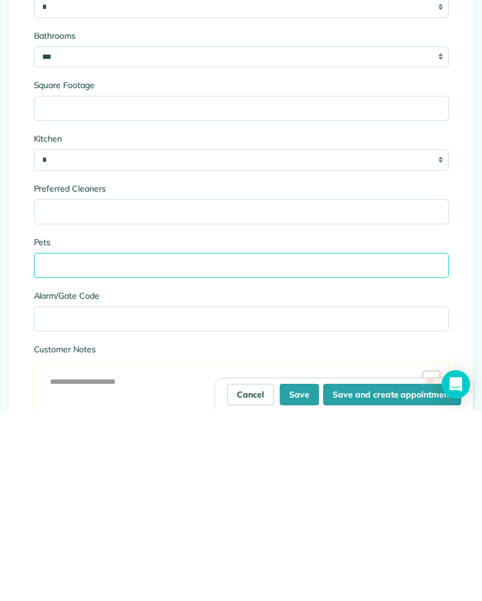
click at [376, 444] on input "Pets" at bounding box center [241, 456] width 415 height 25
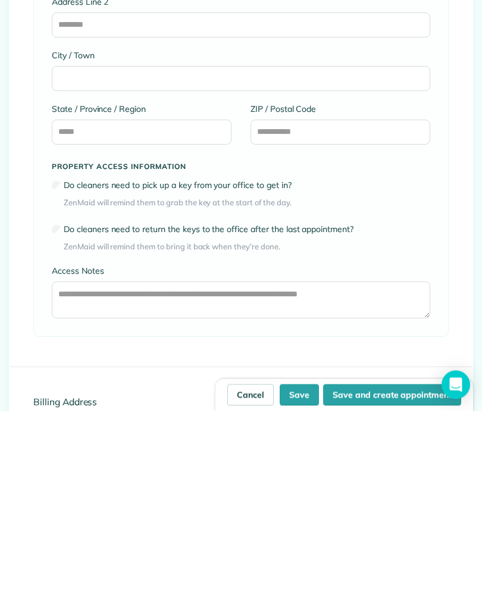
scroll to position [912, 0]
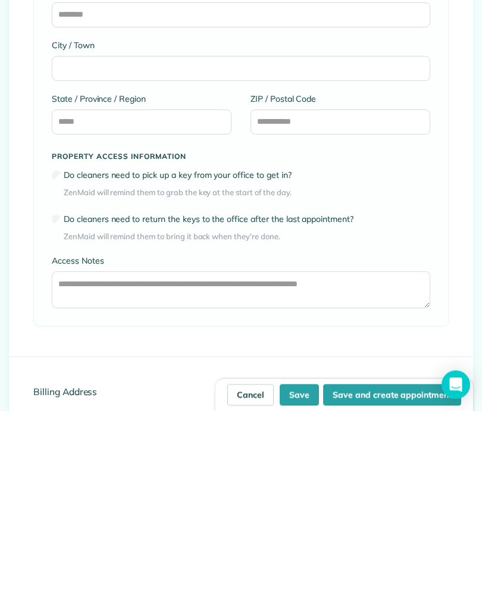
type input "*"
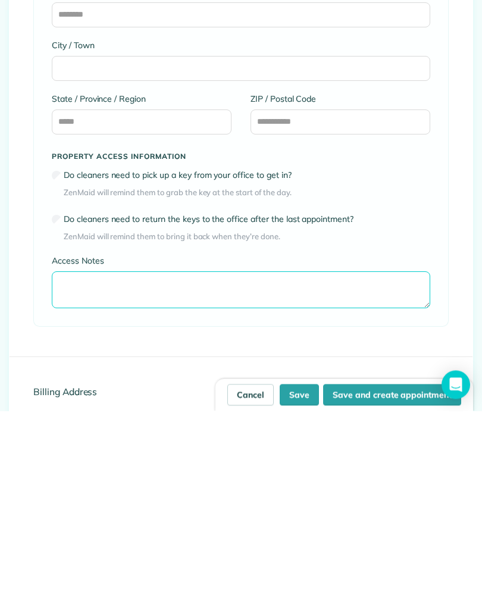
click at [321, 462] on textarea "Access Notes" at bounding box center [241, 480] width 379 height 37
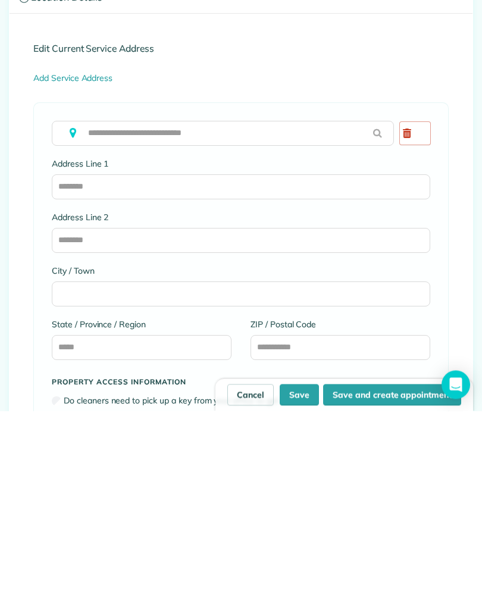
scroll to position [687, 0]
type textarea "**********"
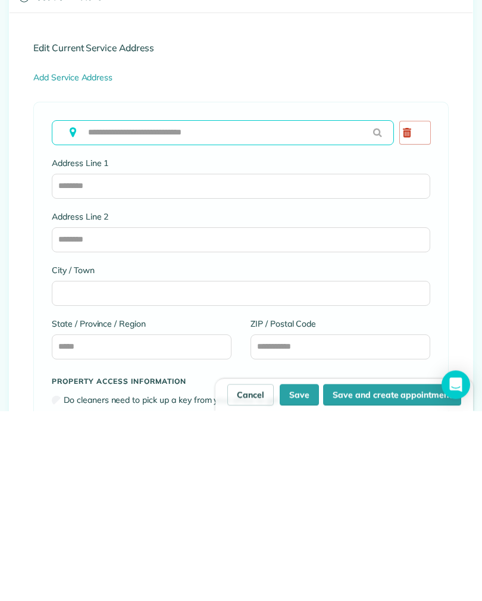
click at [201, 311] on input "text" at bounding box center [223, 323] width 342 height 25
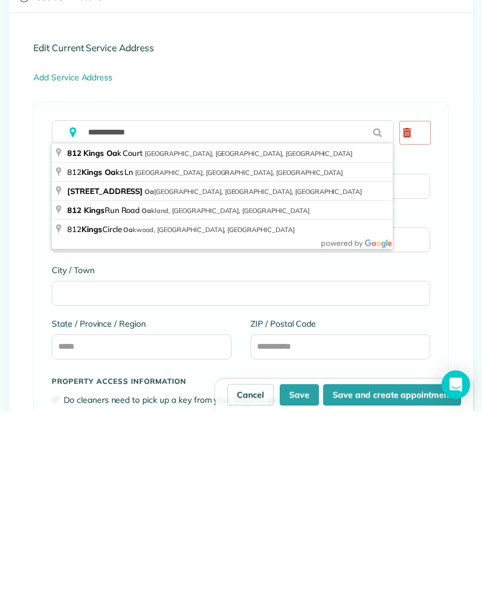
type input "**********"
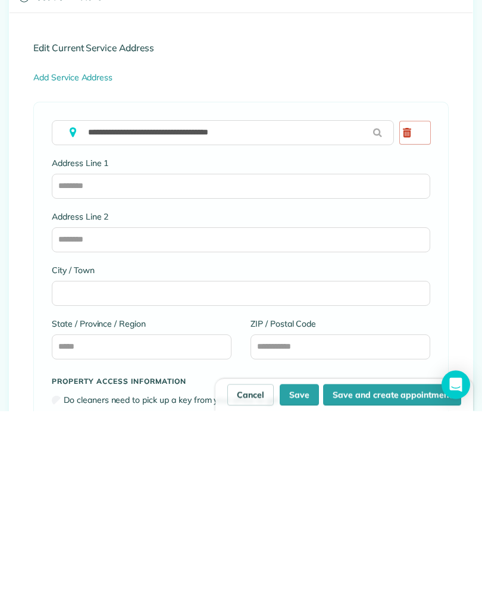
scroll to position [18, 0]
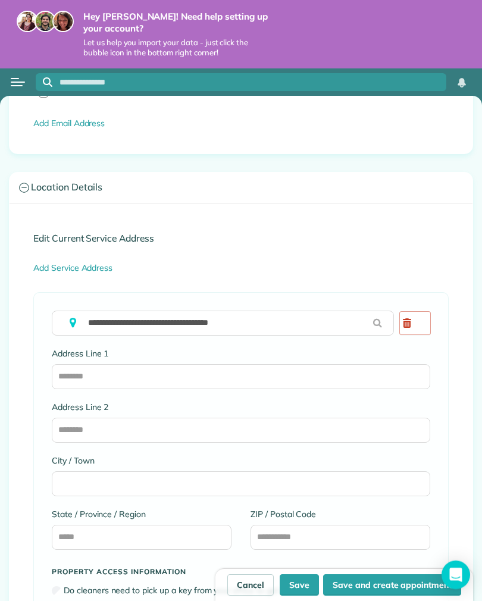
type input "**********"
type input "**"
type input "*****"
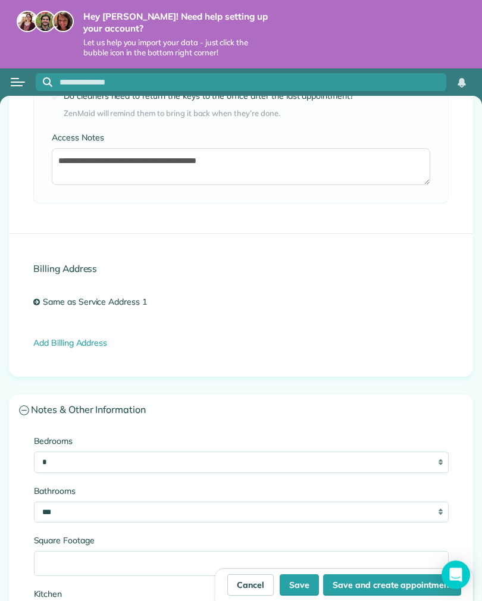
scroll to position [1226, 0]
click at [135, 291] on link "Same as Service Address 1" at bounding box center [98, 301] width 116 height 21
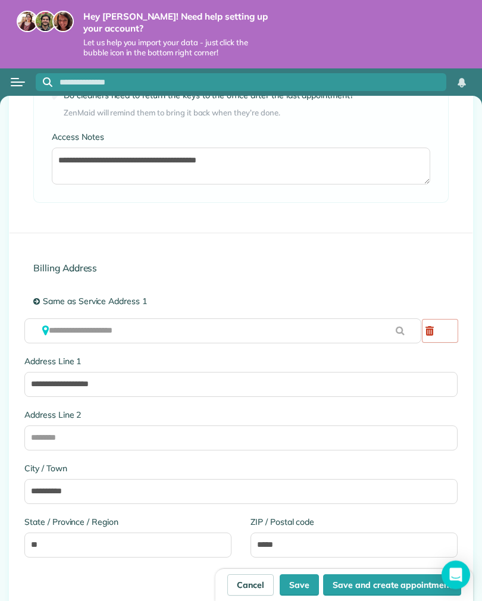
click at [129, 291] on link "Same as Service Address 1" at bounding box center [98, 301] width 116 height 21
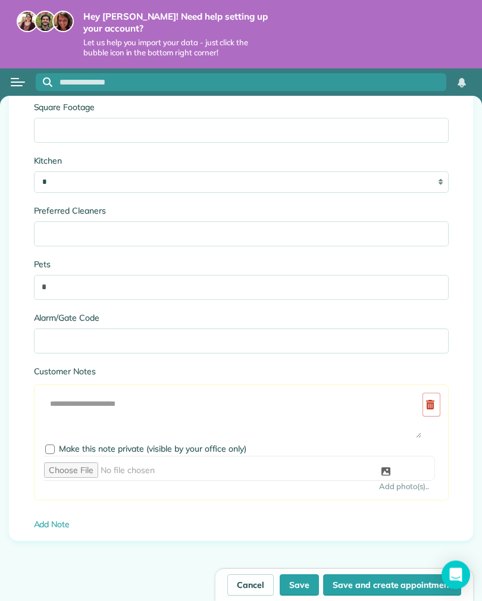
scroll to position [1899, 0]
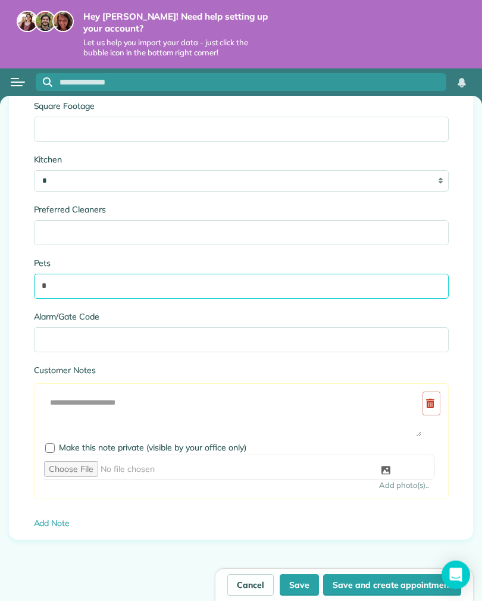
click at [339, 274] on input "*" at bounding box center [241, 286] width 415 height 25
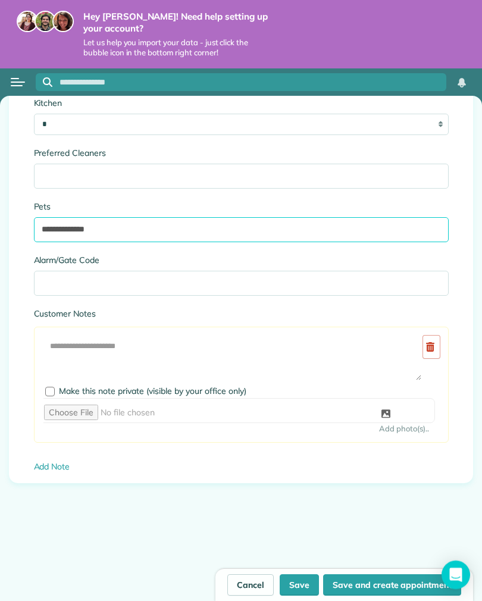
scroll to position [1955, 0]
type input "**********"
click at [302, 585] on button "Save" at bounding box center [299, 585] width 39 height 21
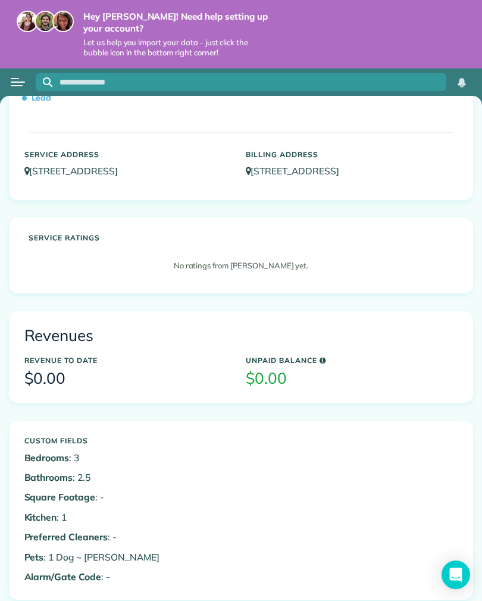
scroll to position [93, 0]
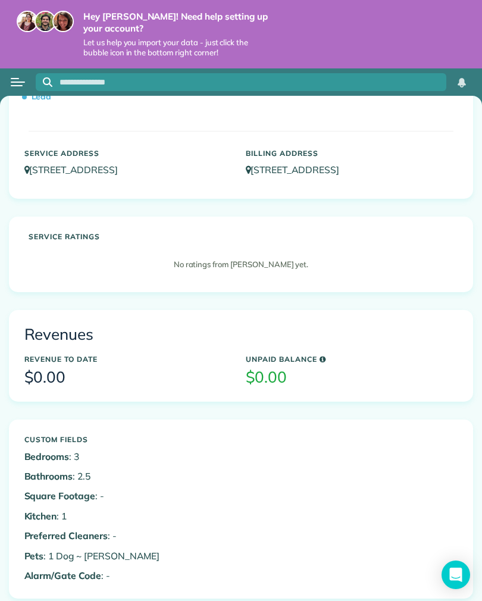
click at [270, 369] on h3 "$0.00" at bounding box center [352, 377] width 213 height 17
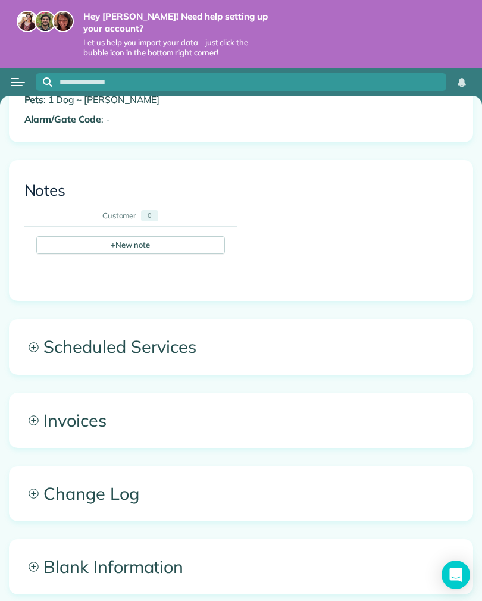
scroll to position [549, 0]
click at [289, 347] on span "Scheduled Services" at bounding box center [241, 347] width 463 height 54
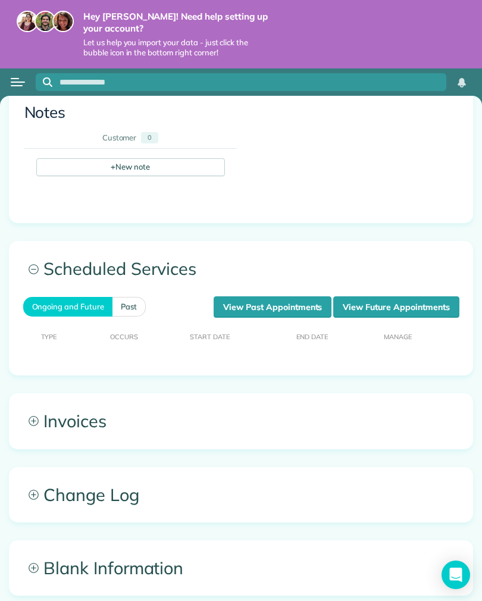
click at [217, 569] on span "Blank Information" at bounding box center [241, 568] width 463 height 54
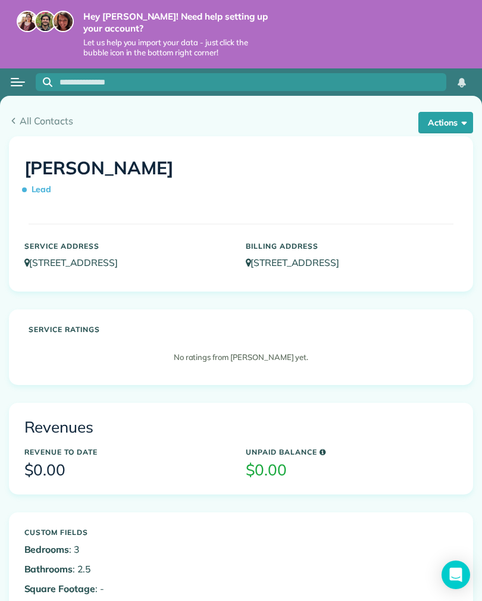
scroll to position [0, 0]
click at [453, 106] on div "All Contacts Actions Edit Add Appointment Recent Activity Send Email Show Past …" at bounding box center [241, 116] width 482 height 40
click at [454, 121] on button "Actions" at bounding box center [446, 122] width 55 height 21
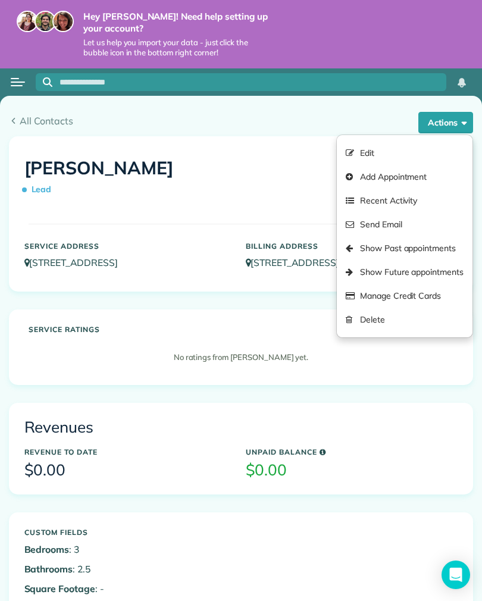
click at [225, 186] on h1 "[PERSON_NAME] Lead" at bounding box center [241, 179] width 434 height 42
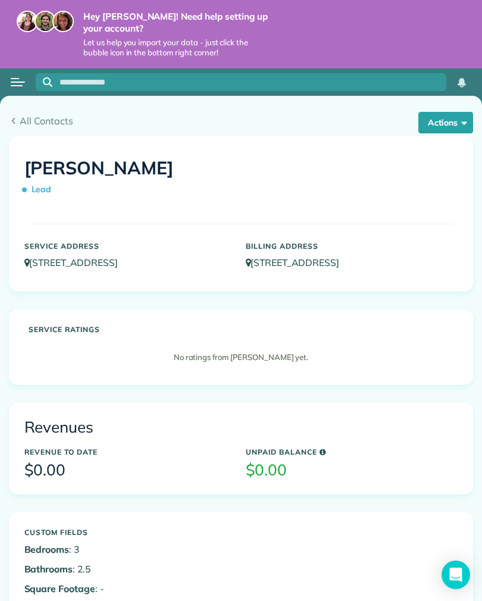
click at [462, 571] on icon "Open Intercom Messenger" at bounding box center [456, 575] width 13 height 14
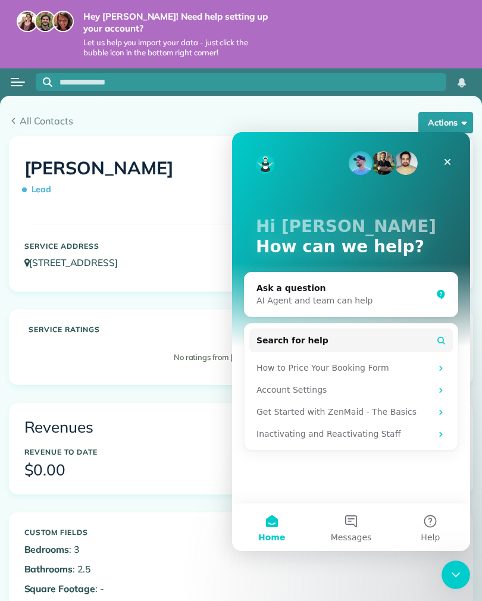
click at [186, 410] on div "Revenues Revenue to Date $0.00 Unpaid Balance $0.00" at bounding box center [241, 449] width 463 height 91
click at [51, 77] on icon "Focus search" at bounding box center [48, 82] width 10 height 10
click at [8, 78] on div at bounding box center [18, 82] width 36 height 26
click at [152, 139] on div "[PERSON_NAME] Lead Service Address [STREET_ADDRESS] Billing Address [STREET_ADD…" at bounding box center [241, 214] width 463 height 155
click at [454, 157] on div "Close" at bounding box center [447, 161] width 21 height 21
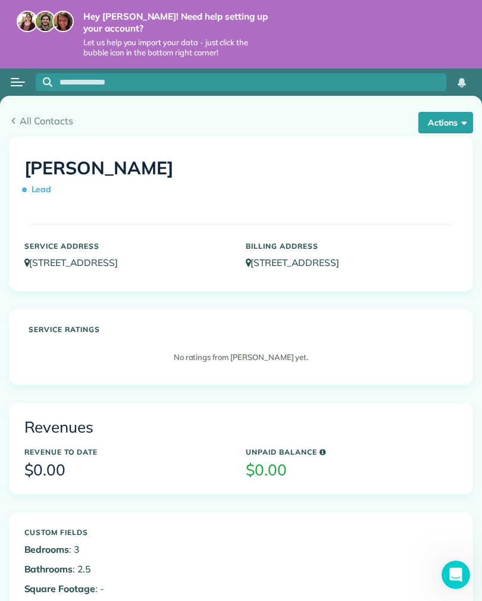
click at [34, 109] on div "All Contacts Actions Edit Add Appointment Recent Activity Send Email Show Past …" at bounding box center [241, 116] width 482 height 40
click at [14, 71] on div at bounding box center [18, 82] width 36 height 26
click at [21, 120] on span "All Contacts" at bounding box center [247, 121] width 454 height 14
